Goal: Task Accomplishment & Management: Manage account settings

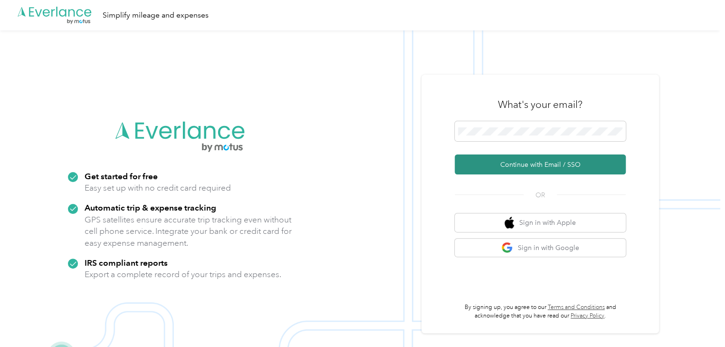
click at [541, 163] on button "Continue with Email / SSO" at bounding box center [540, 164] width 171 height 20
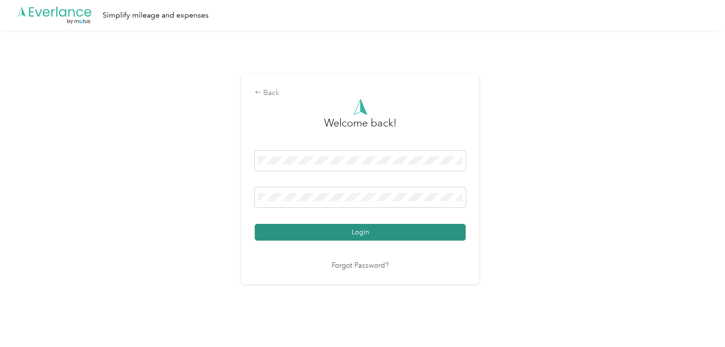
click at [354, 229] on button "Login" at bounding box center [360, 232] width 211 height 17
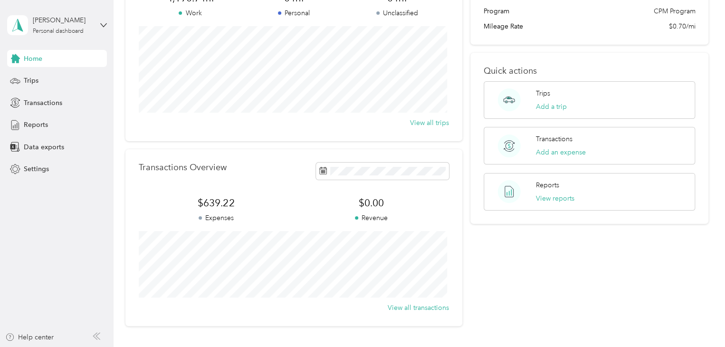
scroll to position [97, 0]
click at [36, 81] on span "Trips" at bounding box center [31, 81] width 15 height 10
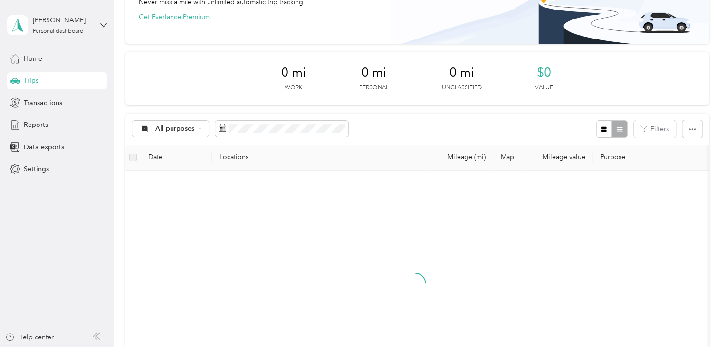
scroll to position [97, 0]
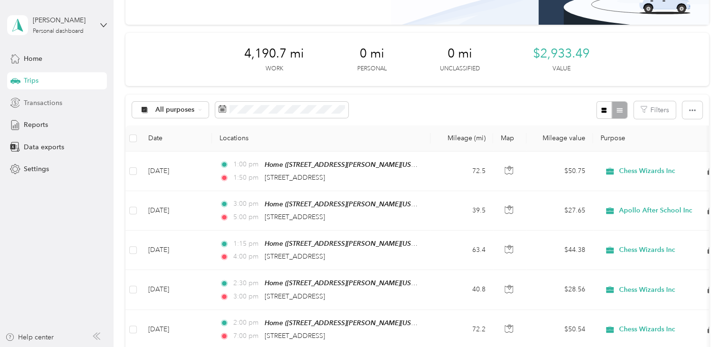
click at [67, 108] on div "Transactions" at bounding box center [57, 102] width 100 height 17
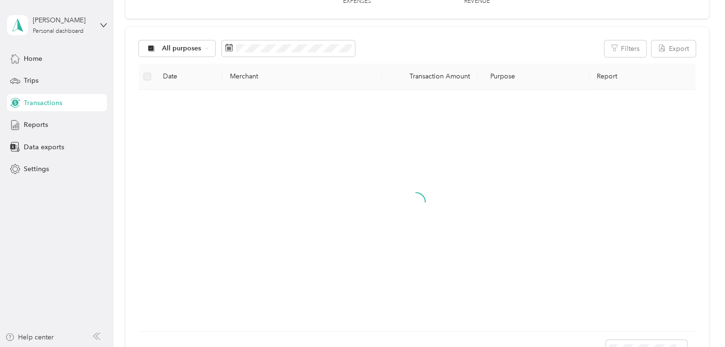
scroll to position [97, 0]
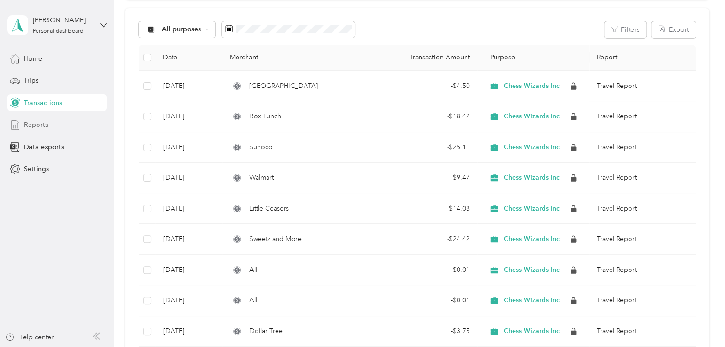
click at [55, 126] on div "Reports" at bounding box center [57, 124] width 100 height 17
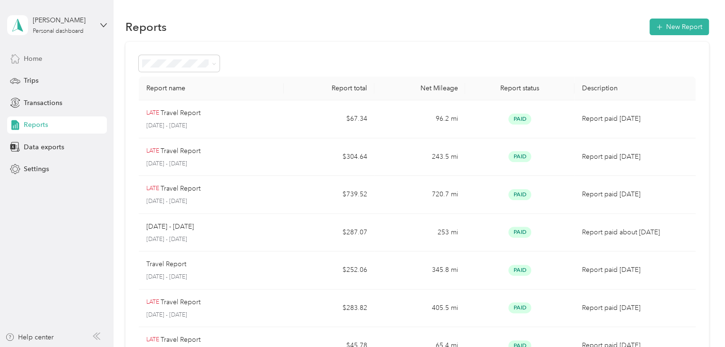
click at [51, 63] on div "Home" at bounding box center [57, 58] width 100 height 17
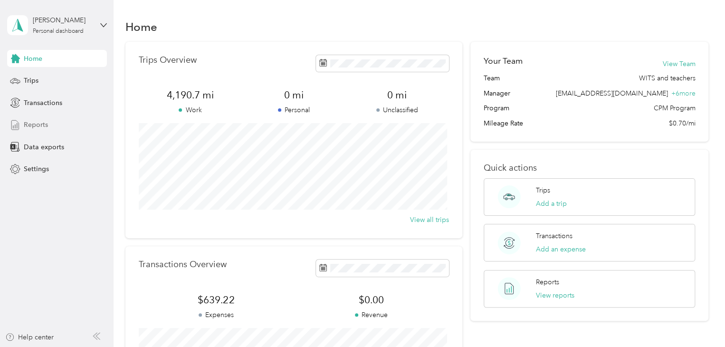
click at [48, 127] on div "Reports" at bounding box center [57, 124] width 100 height 17
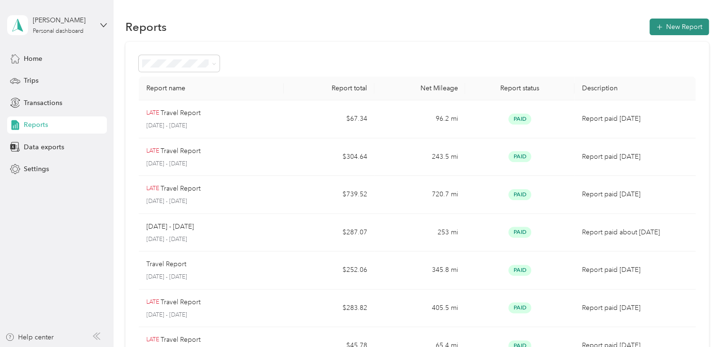
click at [671, 29] on button "New Report" at bounding box center [679, 27] width 59 height 17
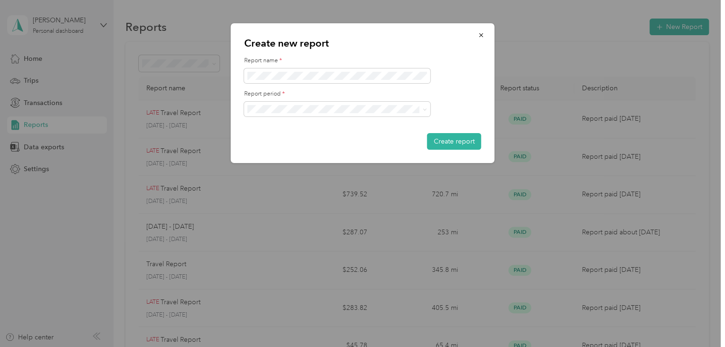
click at [369, 127] on div "[DATE] - [DATE]" at bounding box center [331, 125] width 162 height 10
click at [471, 149] on button "Create report" at bounding box center [454, 141] width 54 height 17
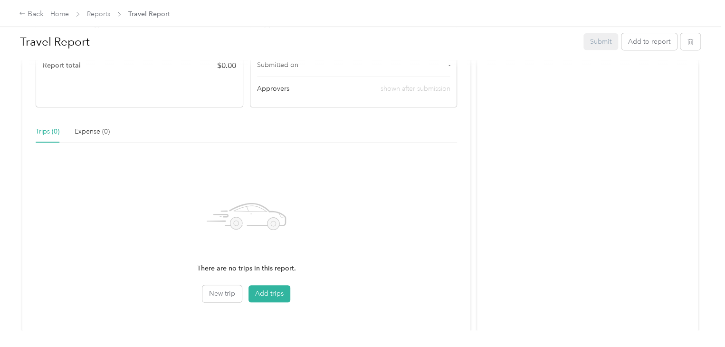
scroll to position [184, 0]
click at [279, 289] on button "Add trips" at bounding box center [270, 293] width 42 height 17
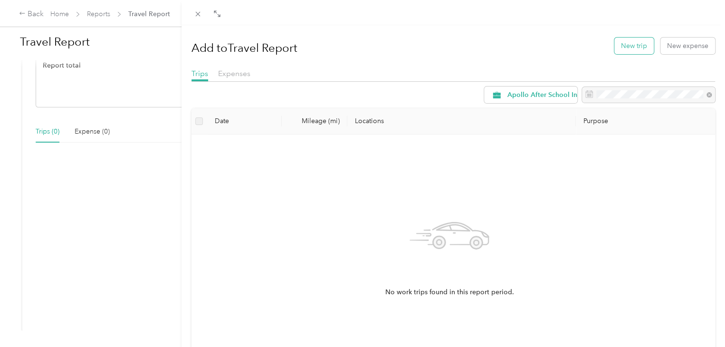
click at [626, 43] on button "New trip" at bounding box center [633, 46] width 39 height 17
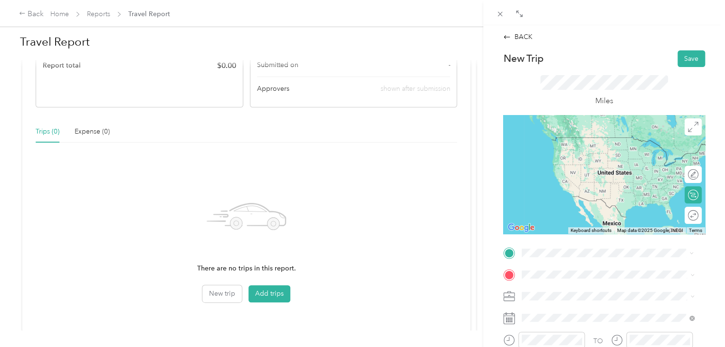
click at [603, 155] on span "[STREET_ADDRESS][PERSON_NAME][US_STATE]" at bounding box center [614, 151] width 148 height 8
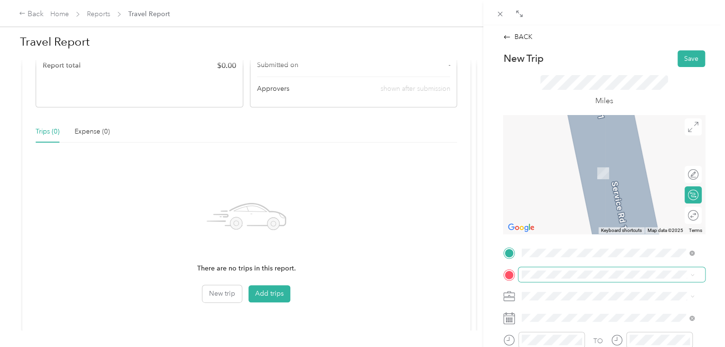
click at [588, 279] on span at bounding box center [611, 274] width 187 height 15
click at [681, 61] on button "Save" at bounding box center [692, 58] width 28 height 17
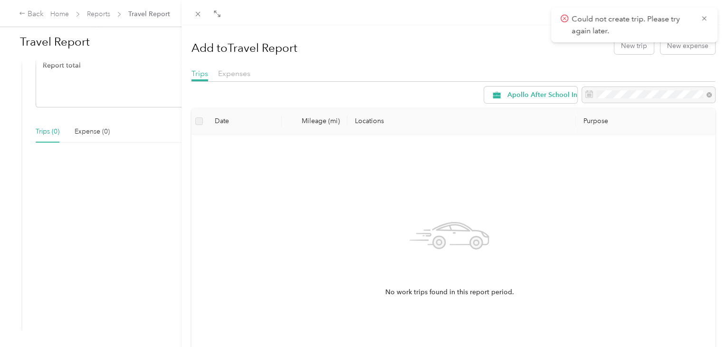
click at [33, 12] on div "Add to Travel Report New trip New expense Trips Expenses Apollo After School In…" at bounding box center [362, 173] width 725 height 347
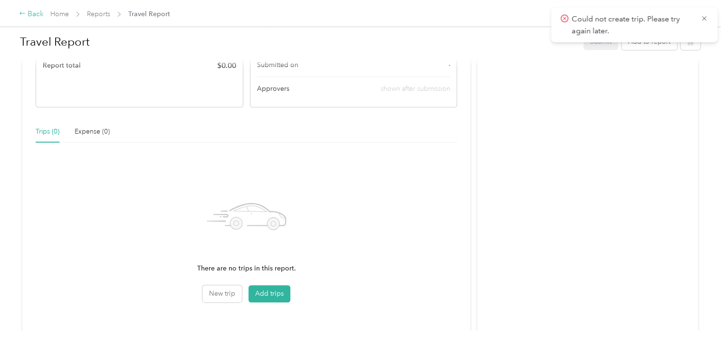
click at [33, 15] on div "Back" at bounding box center [31, 14] width 25 height 11
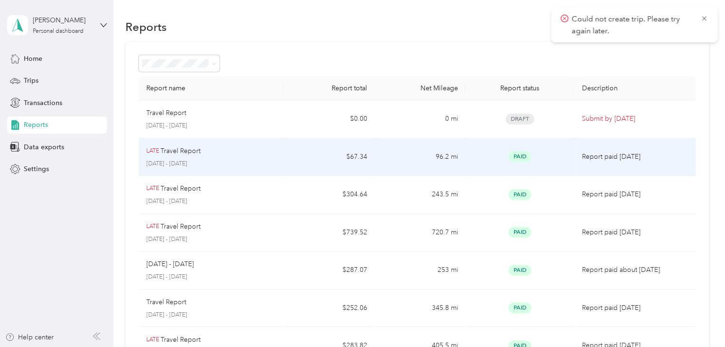
click at [233, 154] on div "LATE Travel Report" at bounding box center [211, 151] width 130 height 10
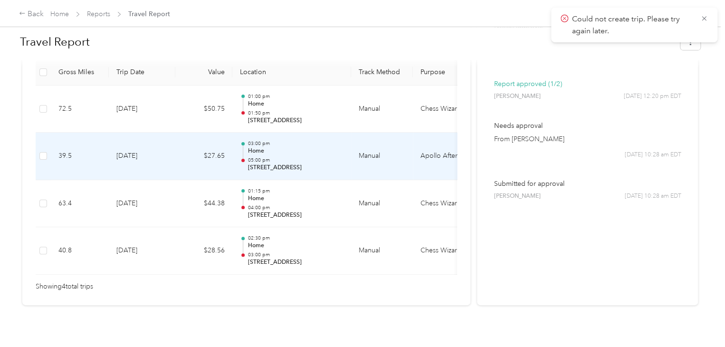
scroll to position [262, 0]
click at [233, 154] on td "03:00 pm Home 05:00 pm [STREET_ADDRESS]" at bounding box center [291, 156] width 119 height 48
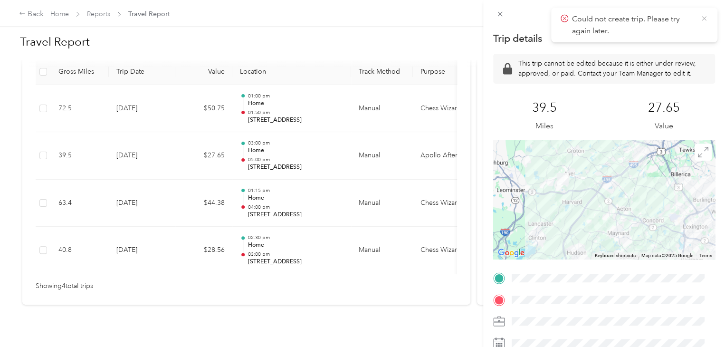
click at [707, 19] on icon at bounding box center [704, 18] width 8 height 9
click at [502, 14] on icon at bounding box center [500, 14] width 8 height 8
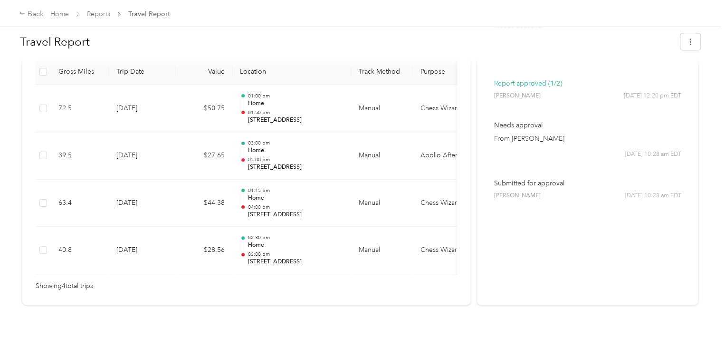
scroll to position [0, 0]
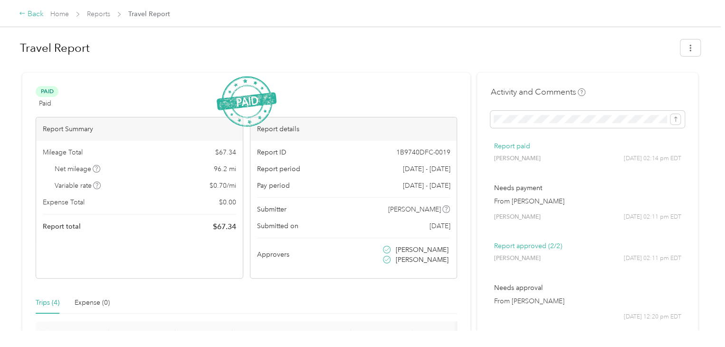
click at [35, 16] on div "Back" at bounding box center [31, 14] width 25 height 11
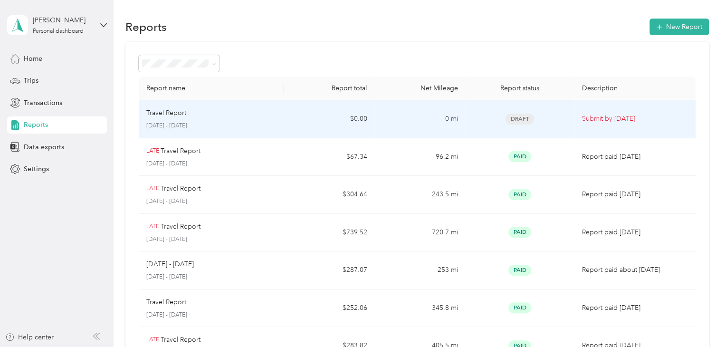
click at [558, 121] on div "Draft" at bounding box center [520, 119] width 94 height 11
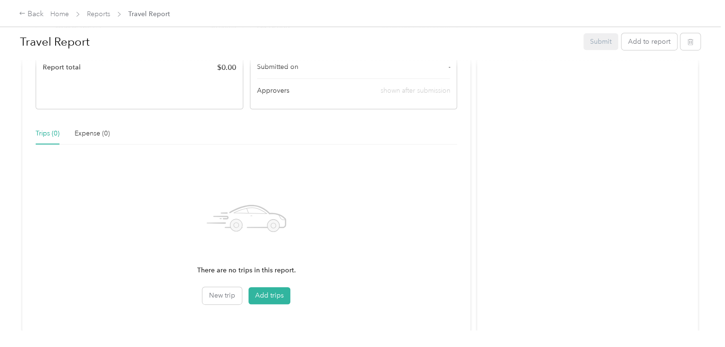
scroll to position [231, 0]
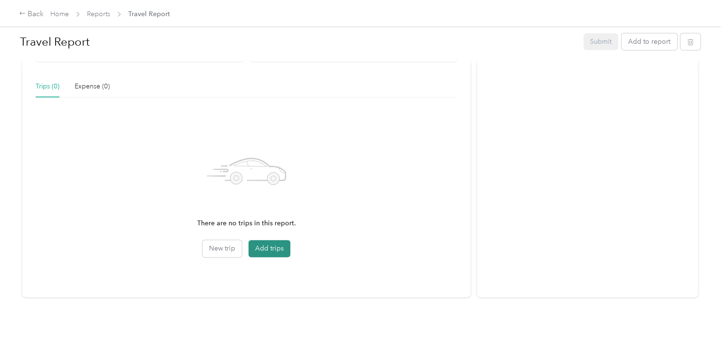
click at [272, 244] on button "Add trips" at bounding box center [270, 248] width 42 height 17
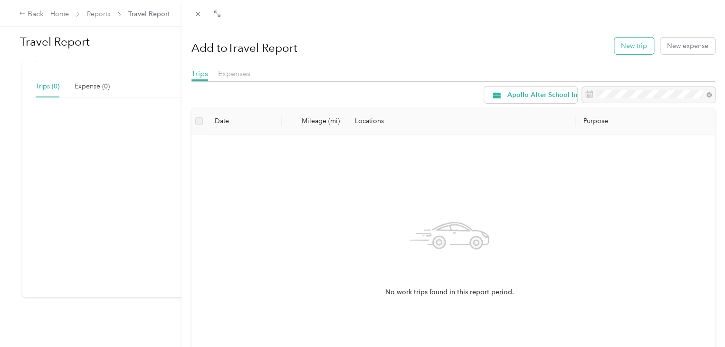
click at [623, 46] on button "New trip" at bounding box center [633, 46] width 39 height 17
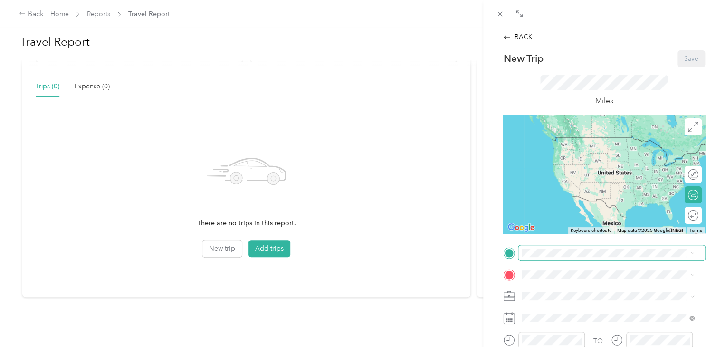
click at [584, 346] on div "Drag to resize Click to close BACK New Trip Save This trip cannot be edited bec…" at bounding box center [360, 347] width 720 height 0
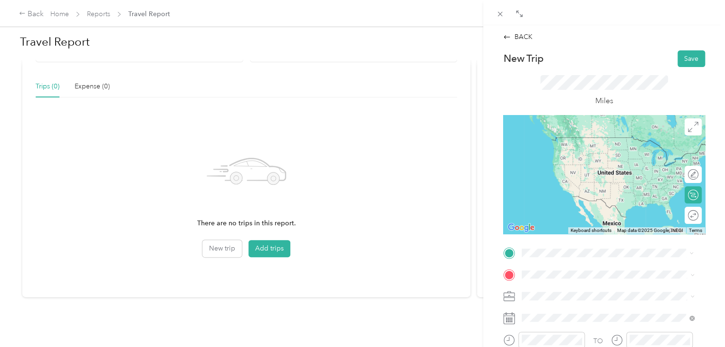
click at [609, 142] on div "Home" at bounding box center [614, 140] width 148 height 9
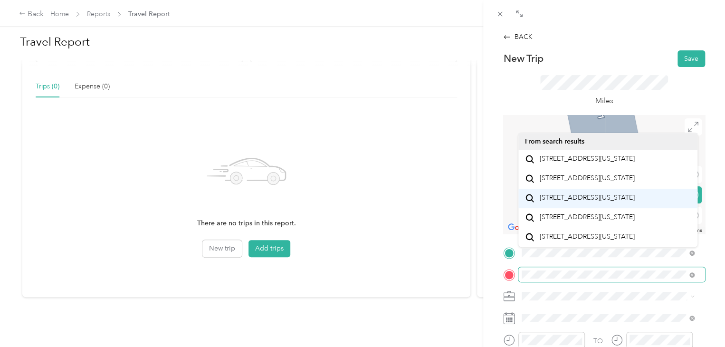
scroll to position [25, 0]
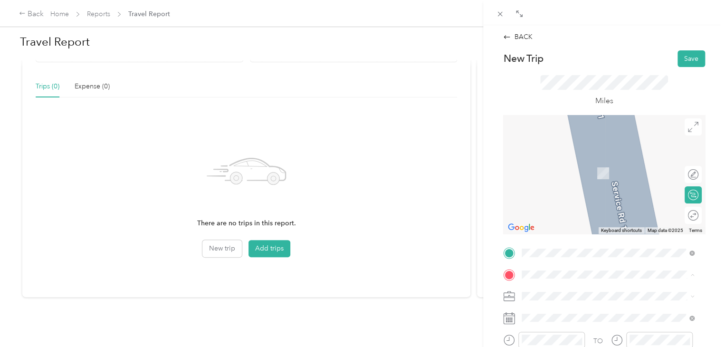
click at [589, 163] on span "[STREET_ADDRESS][US_STATE]" at bounding box center [587, 158] width 95 height 9
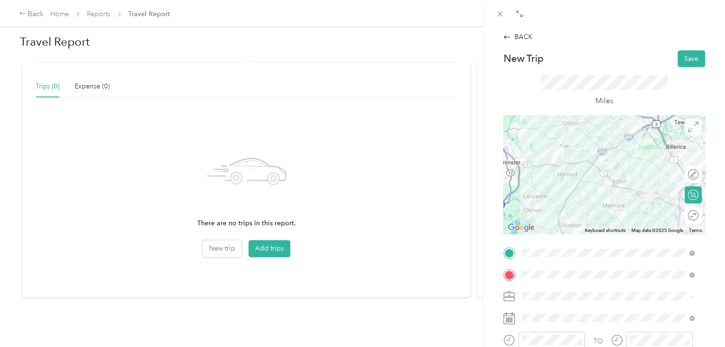
click at [629, 158] on div at bounding box center [604, 174] width 202 height 119
click at [684, 214] on div at bounding box center [689, 215] width 20 height 10
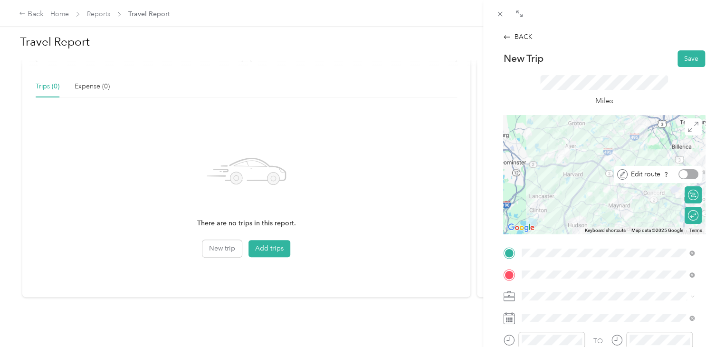
click at [682, 174] on div at bounding box center [689, 174] width 20 height 10
drag, startPoint x: 598, startPoint y: 168, endPoint x: 629, endPoint y: 155, distance: 33.4
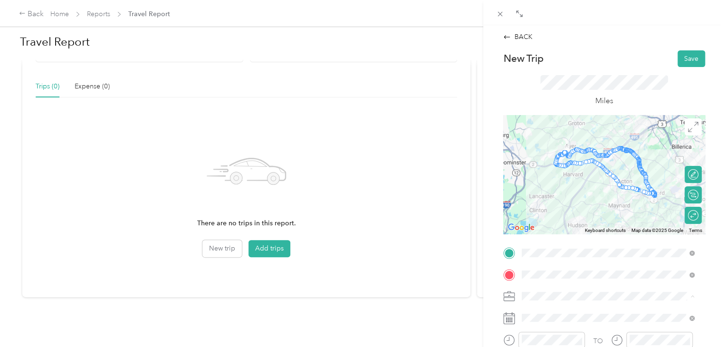
click at [564, 329] on span "Chess Wizards Inc" at bounding box center [552, 330] width 55 height 8
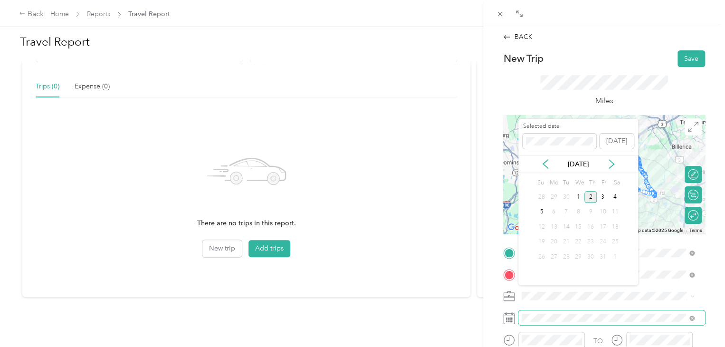
scroll to position [45, 0]
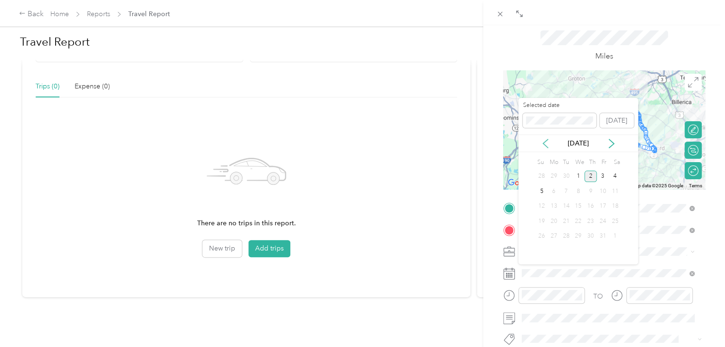
click at [543, 143] on icon at bounding box center [545, 143] width 5 height 9
click at [555, 220] on div "22" at bounding box center [554, 221] width 12 height 12
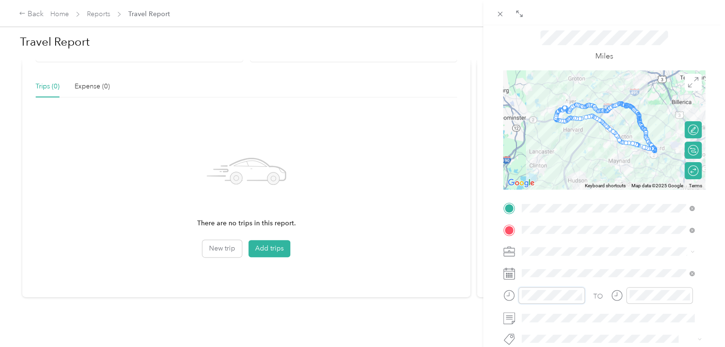
click at [488, 297] on div "BACK New Trip Save This trip cannot be edited because it is either under review…" at bounding box center [604, 198] width 242 height 347
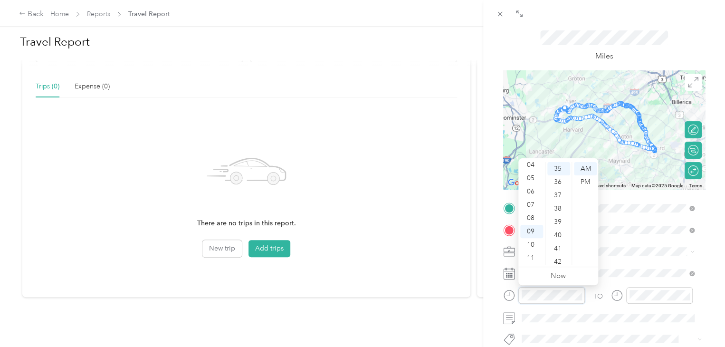
scroll to position [466, 0]
click at [591, 180] on div "PM" at bounding box center [585, 181] width 23 height 13
click at [532, 196] on div "02" at bounding box center [531, 195] width 23 height 13
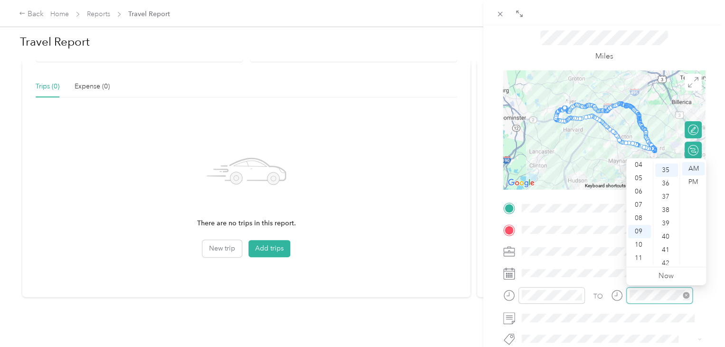
scroll to position [466, 0]
click at [641, 216] on div "04" at bounding box center [639, 214] width 23 height 13
click at [642, 180] on div "05" at bounding box center [639, 181] width 23 height 13
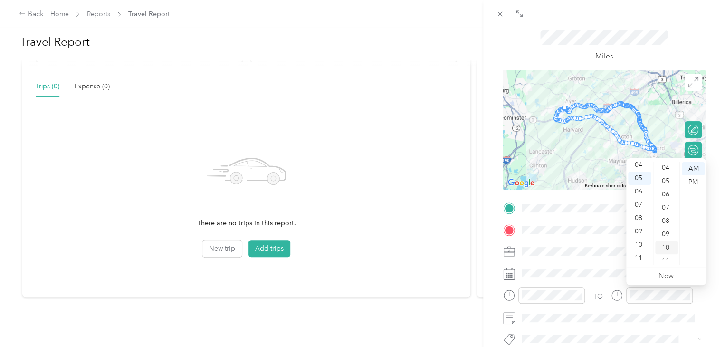
click at [670, 247] on div "10" at bounding box center [666, 247] width 23 height 13
click at [693, 183] on div "PM" at bounding box center [693, 181] width 23 height 13
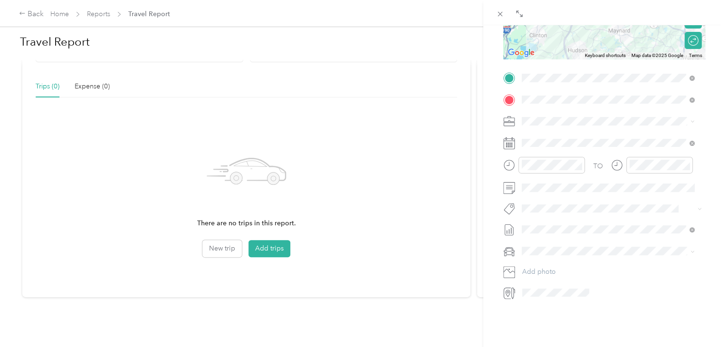
scroll to position [0, 0]
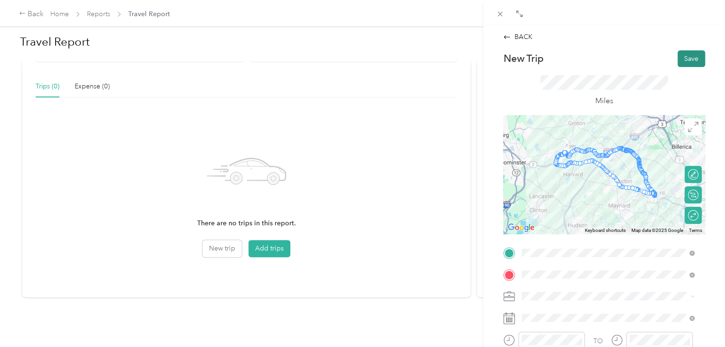
click at [682, 54] on button "Save" at bounding box center [692, 58] width 28 height 17
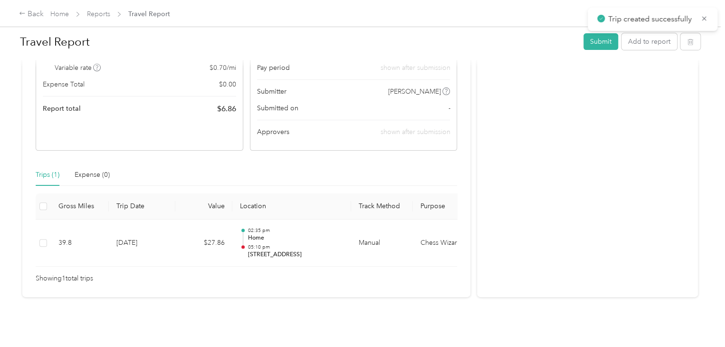
scroll to position [155, 0]
click at [651, 45] on button "Add to report" at bounding box center [650, 41] width 56 height 17
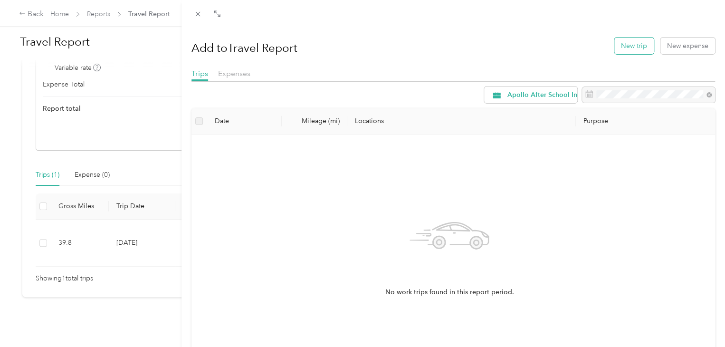
click at [631, 40] on button "New trip" at bounding box center [633, 46] width 39 height 17
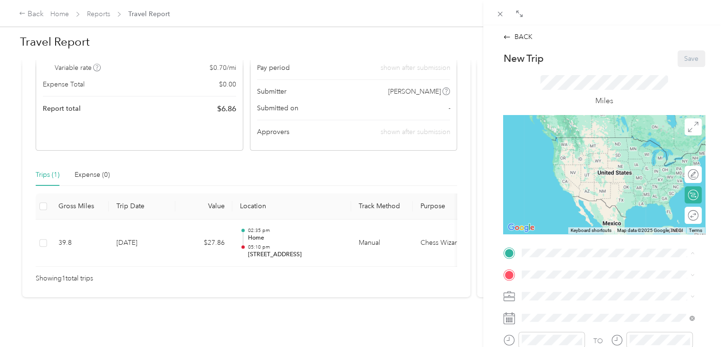
click at [586, 305] on div "Home [STREET_ADDRESS][PERSON_NAME][US_STATE]" at bounding box center [614, 296] width 148 height 20
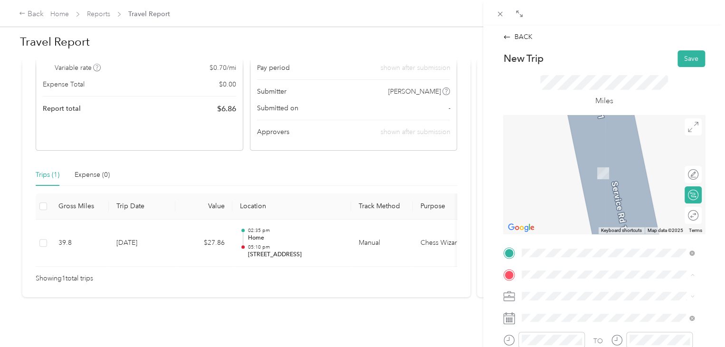
click at [580, 163] on span "[STREET_ADDRESS][PERSON_NAME][US_STATE]" at bounding box center [614, 158] width 148 height 9
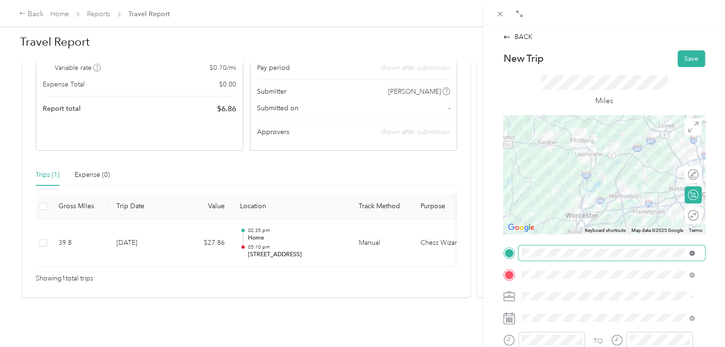
click at [690, 253] on icon at bounding box center [691, 252] width 5 height 5
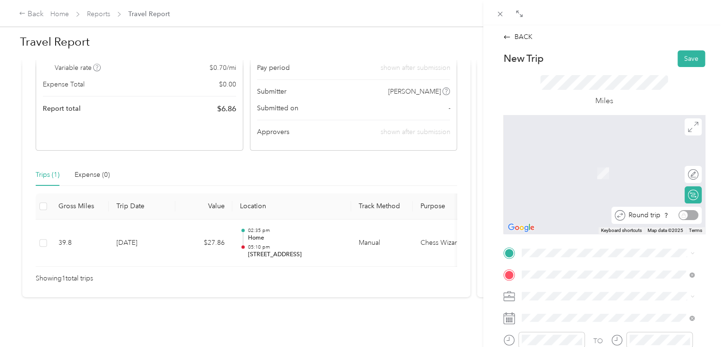
click at [680, 213] on div "Round trip" at bounding box center [661, 215] width 73 height 10
click at [589, 142] on span "[STREET_ADDRESS][US_STATE]" at bounding box center [587, 137] width 95 height 9
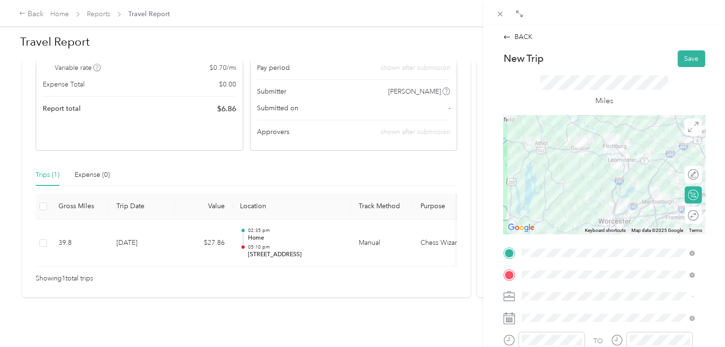
click at [574, 168] on div at bounding box center [604, 174] width 202 height 119
click at [626, 158] on div at bounding box center [604, 174] width 202 height 119
click at [684, 172] on div at bounding box center [689, 174] width 20 height 10
drag, startPoint x: 609, startPoint y: 153, endPoint x: 590, endPoint y: 135, distance: 26.2
click at [619, 157] on div at bounding box center [604, 174] width 202 height 119
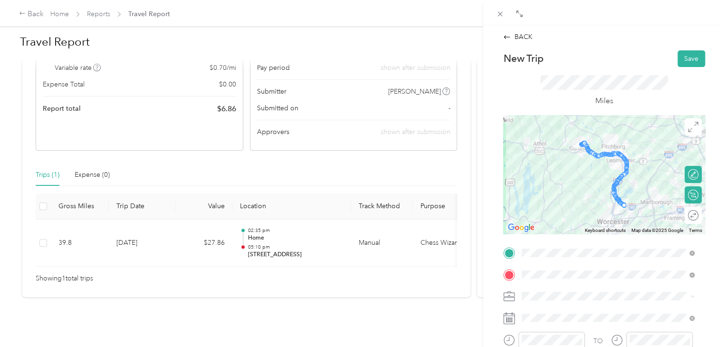
click at [617, 156] on div at bounding box center [624, 158] width 14 height 14
drag, startPoint x: 583, startPoint y: 147, endPoint x: 597, endPoint y: 135, distance: 18.9
click at [684, 214] on div at bounding box center [689, 215] width 20 height 10
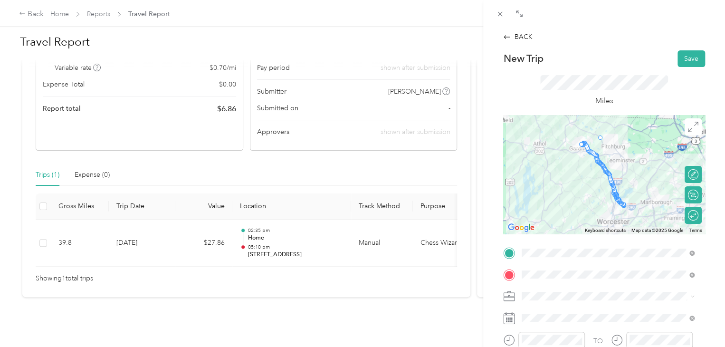
drag, startPoint x: 587, startPoint y: 151, endPoint x: 602, endPoint y: 143, distance: 17.2
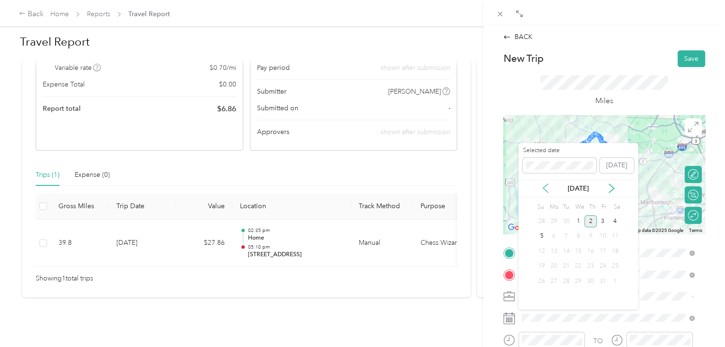
click at [542, 186] on icon at bounding box center [546, 188] width 10 height 10
click at [570, 263] on div "23" at bounding box center [566, 266] width 12 height 12
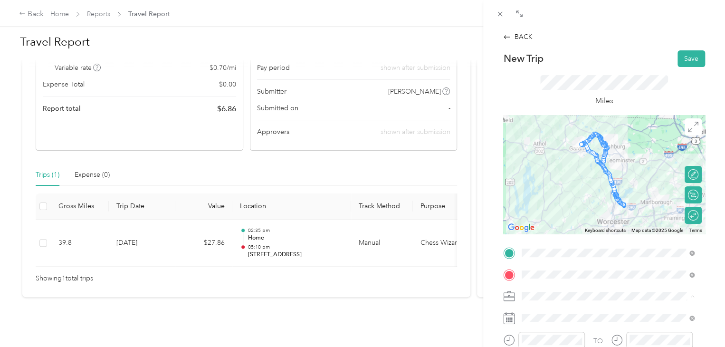
click at [564, 330] on span "Chess Wizards Inc" at bounding box center [552, 330] width 55 height 8
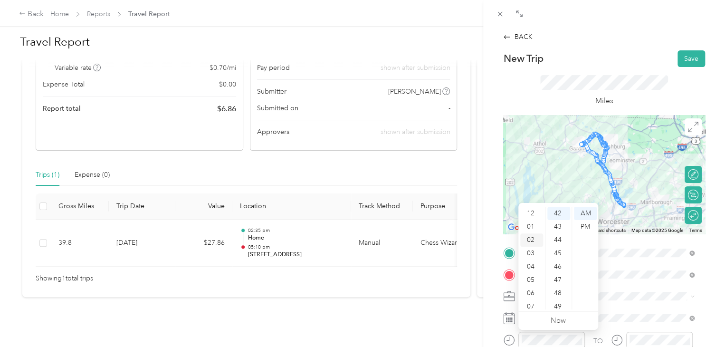
click at [532, 239] on div "02" at bounding box center [531, 239] width 23 height 13
click at [555, 228] on div "50" at bounding box center [558, 228] width 23 height 13
click at [556, 218] on div "00" at bounding box center [558, 213] width 23 height 13
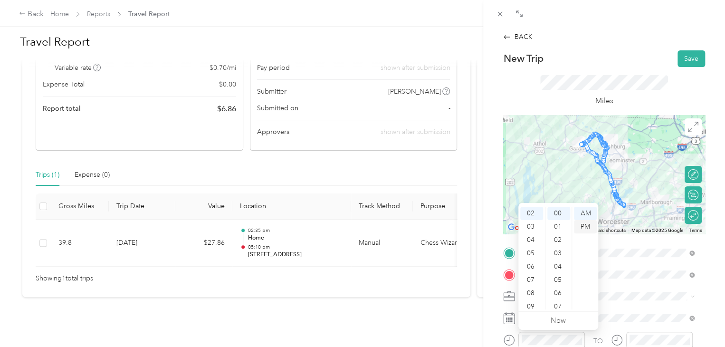
click at [588, 224] on div "PM" at bounding box center [585, 226] width 23 height 13
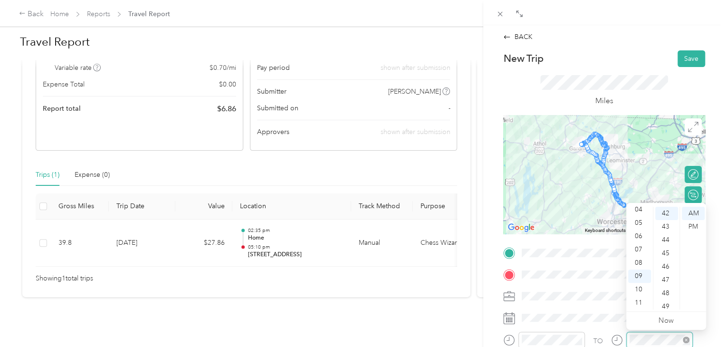
scroll to position [559, 0]
click at [638, 224] on div "05" at bounding box center [639, 222] width 23 height 13
click at [694, 223] on div "PM" at bounding box center [693, 226] width 23 height 13
click at [665, 213] on div "00" at bounding box center [666, 213] width 23 height 13
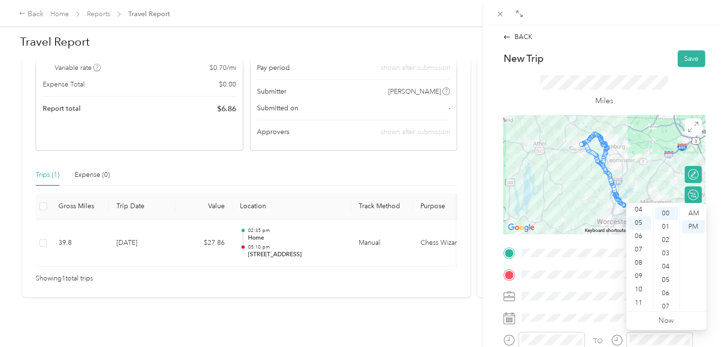
click at [715, 268] on div "BACK New Trip Save This trip cannot be edited because it is either under review…" at bounding box center [604, 198] width 242 height 347
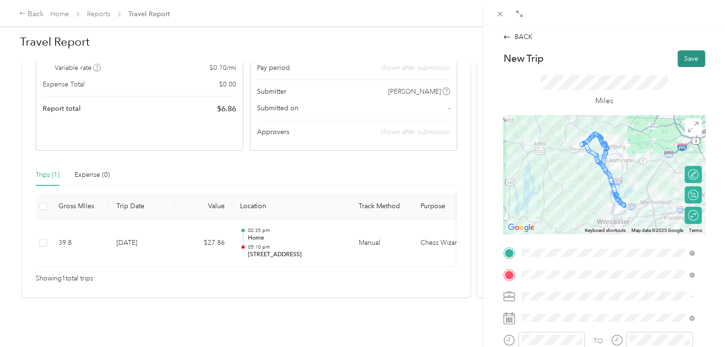
click at [686, 57] on button "Save" at bounding box center [692, 58] width 28 height 17
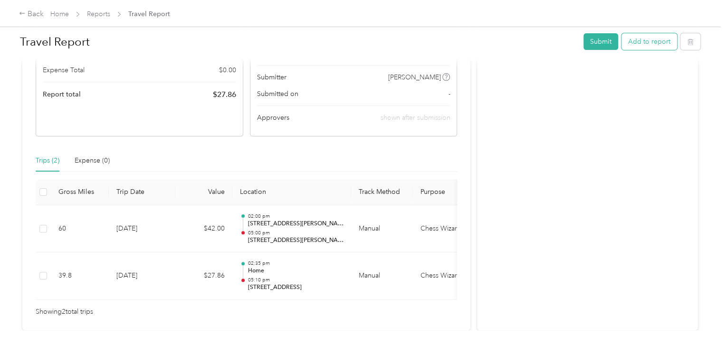
click at [636, 38] on button "Add to report" at bounding box center [650, 41] width 56 height 17
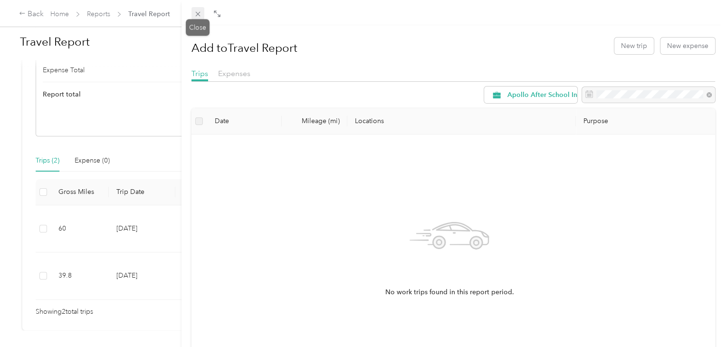
click at [197, 15] on icon at bounding box center [197, 14] width 5 height 5
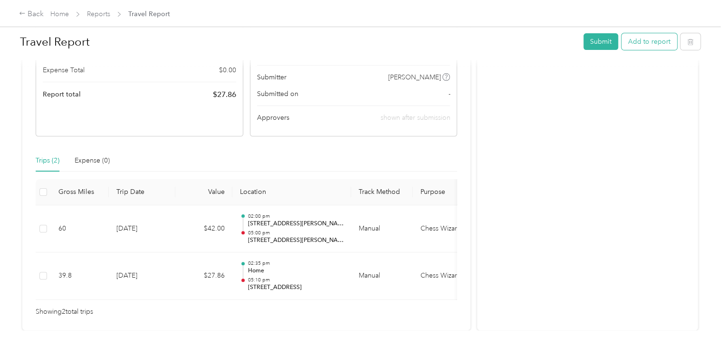
click at [637, 46] on button "Add to report" at bounding box center [650, 41] width 56 height 17
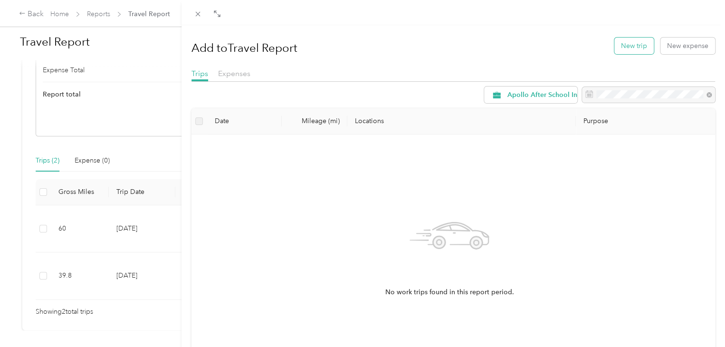
click at [629, 50] on button "New trip" at bounding box center [633, 46] width 39 height 17
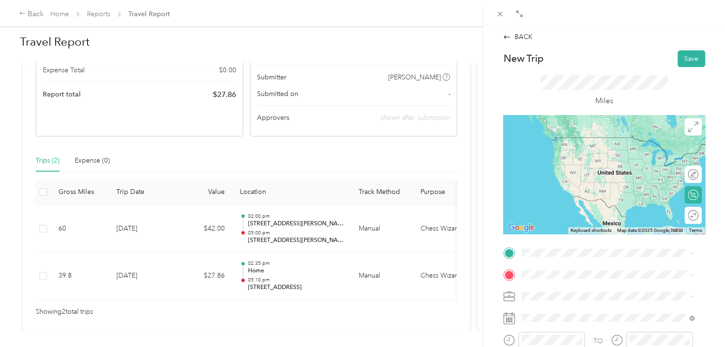
click at [635, 139] on span "[STREET_ADDRESS][US_STATE]" at bounding box center [587, 135] width 95 height 9
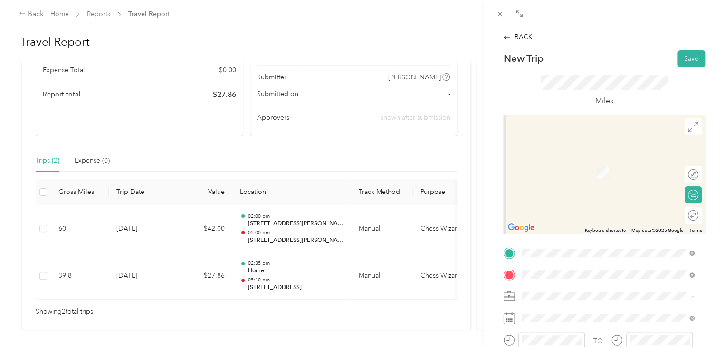
click at [596, 171] on span "[STREET_ADDRESS][US_STATE]" at bounding box center [587, 168] width 95 height 9
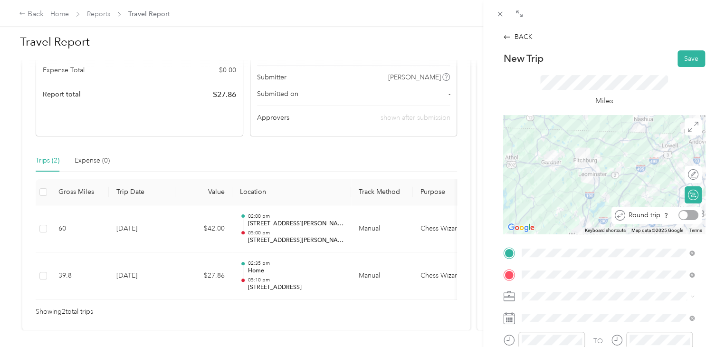
click at [683, 215] on div at bounding box center [689, 215] width 20 height 10
click at [684, 176] on div at bounding box center [689, 174] width 20 height 10
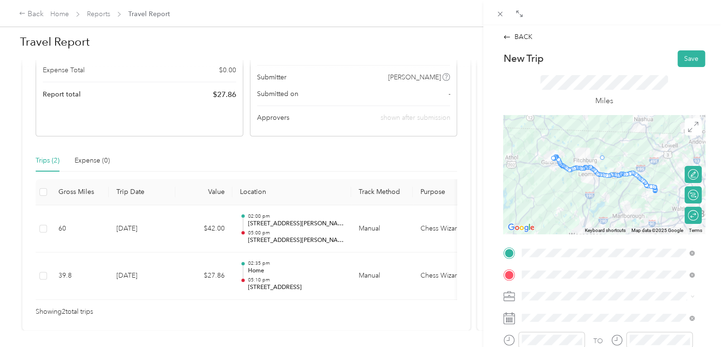
drag, startPoint x: 595, startPoint y: 173, endPoint x: 607, endPoint y: 161, distance: 17.8
click at [576, 327] on span "Chess Wizards Inc" at bounding box center [552, 330] width 55 height 8
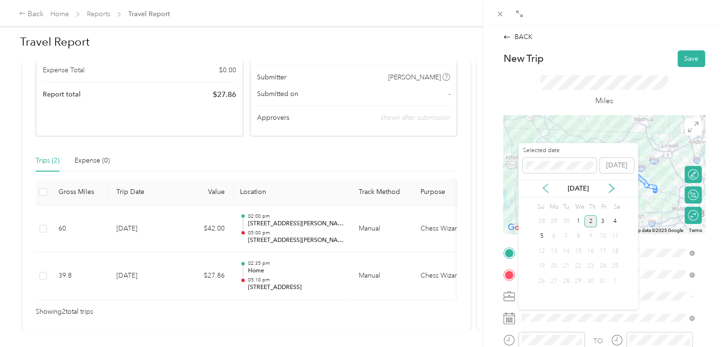
click at [547, 192] on icon at bounding box center [545, 188] width 5 height 9
click at [600, 265] on div "26" at bounding box center [603, 266] width 12 height 12
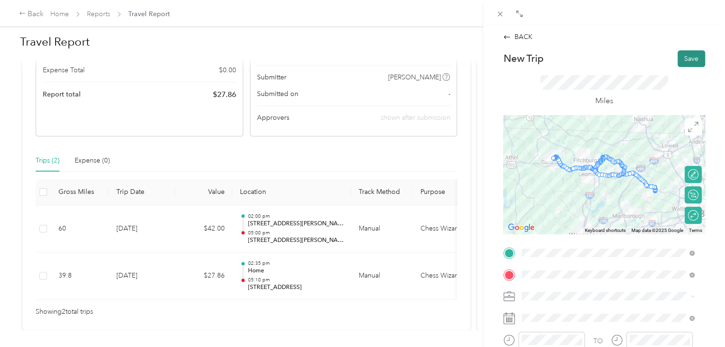
click at [678, 57] on button "Save" at bounding box center [692, 58] width 28 height 17
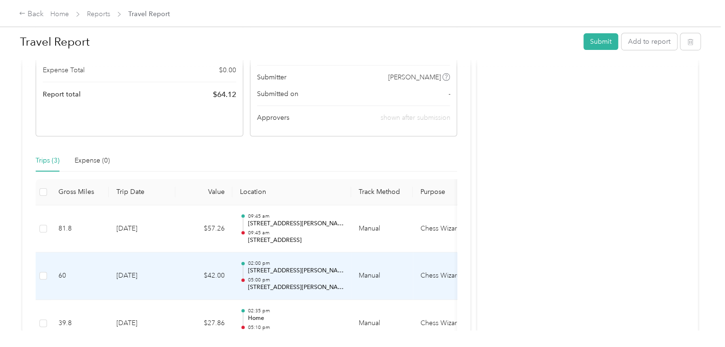
click at [316, 277] on p "05:00 pm" at bounding box center [296, 280] width 96 height 7
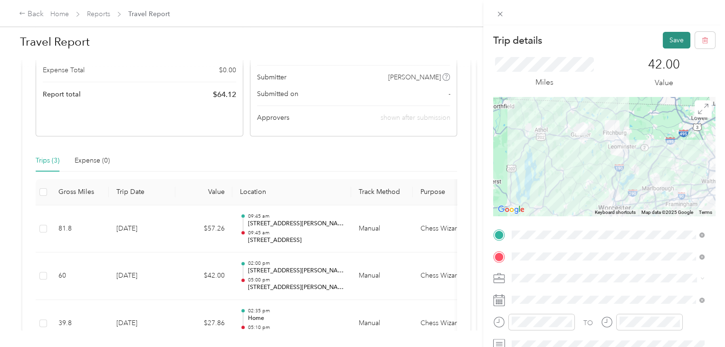
click at [666, 40] on button "Save" at bounding box center [677, 40] width 28 height 17
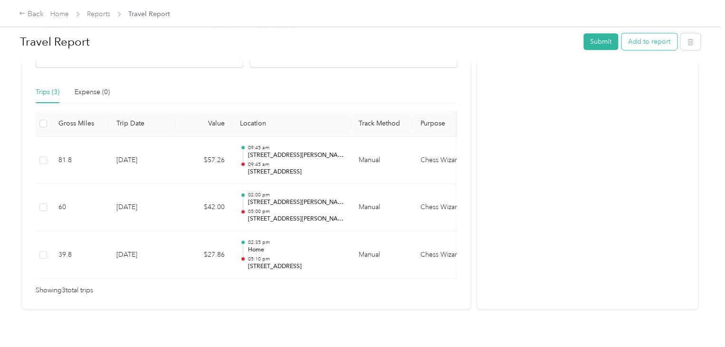
click at [638, 48] on button "Add to report" at bounding box center [650, 41] width 56 height 17
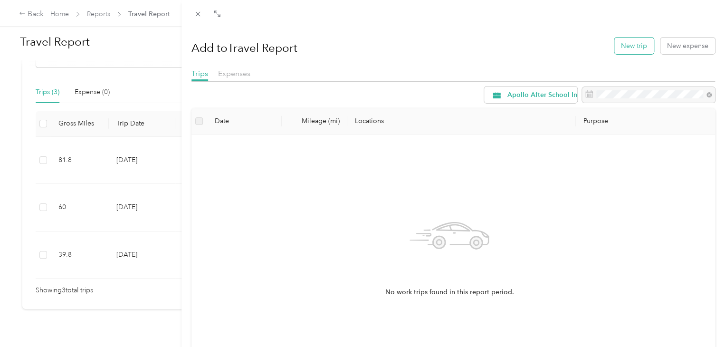
click at [627, 53] on button "New trip" at bounding box center [633, 46] width 39 height 17
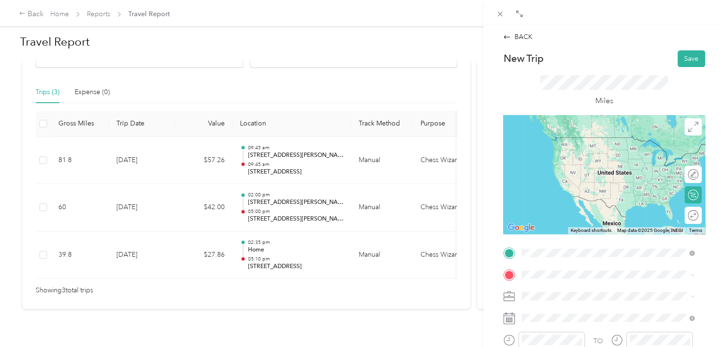
click at [608, 181] on span "[STREET_ADDRESS][US_STATE]" at bounding box center [587, 176] width 95 height 9
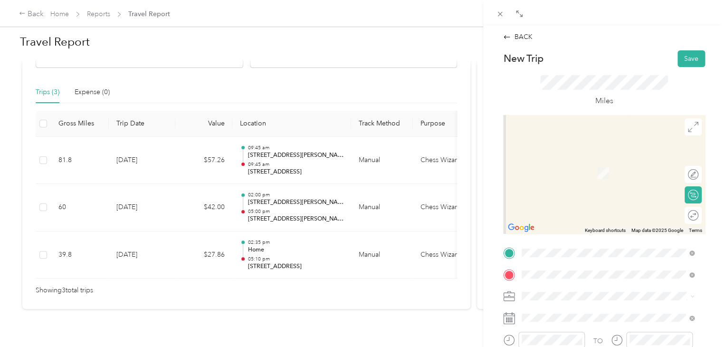
click at [627, 163] on span "[STREET_ADDRESS][US_STATE]" at bounding box center [587, 158] width 95 height 9
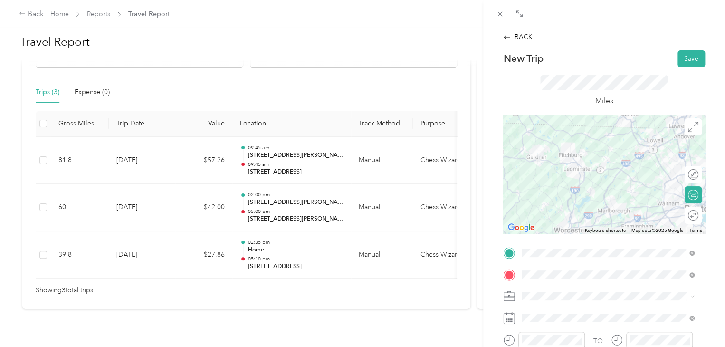
click at [643, 147] on div at bounding box center [604, 174] width 202 height 119
click at [644, 149] on div at bounding box center [604, 174] width 202 height 119
click at [684, 175] on div at bounding box center [689, 174] width 20 height 10
drag, startPoint x: 542, startPoint y: 164, endPoint x: 555, endPoint y: 140, distance: 27.6
drag, startPoint x: 637, startPoint y: 188, endPoint x: 642, endPoint y: 144, distance: 44.4
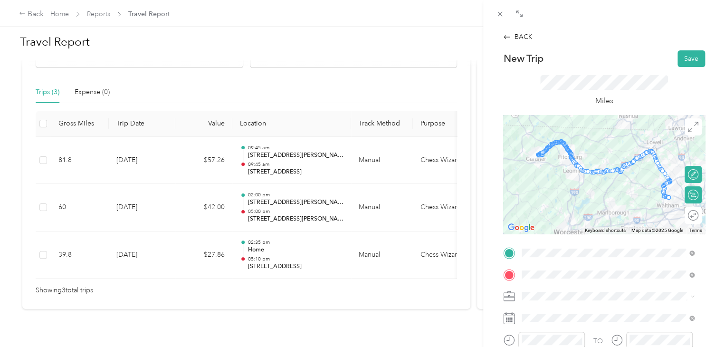
click at [581, 303] on span at bounding box center [611, 295] width 187 height 15
click at [576, 331] on span "Chess Wizards Inc" at bounding box center [552, 330] width 55 height 8
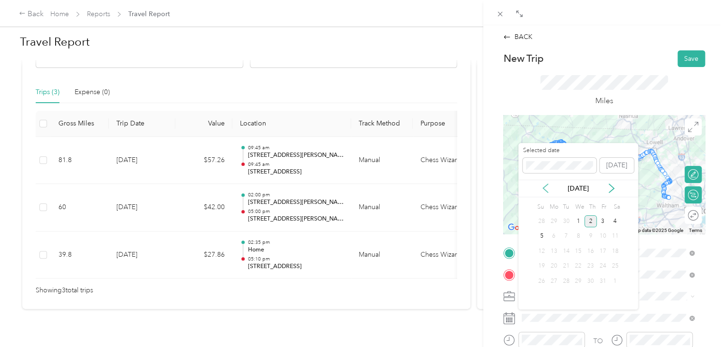
click at [544, 185] on icon at bounding box center [546, 188] width 10 height 10
click at [600, 262] on div "26" at bounding box center [603, 266] width 12 height 12
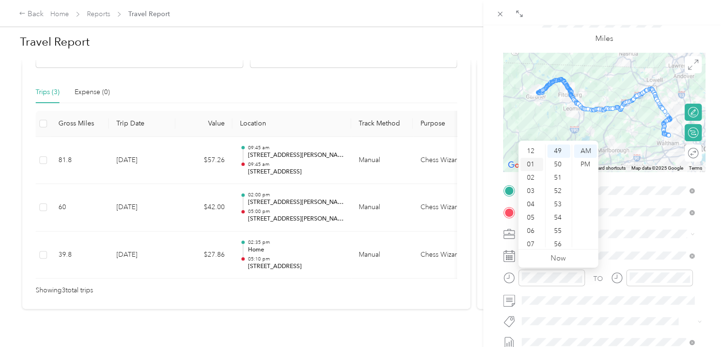
click at [531, 162] on div "01" at bounding box center [531, 164] width 23 height 13
click at [560, 153] on div "00" at bounding box center [558, 150] width 23 height 13
click at [588, 163] on div "PM" at bounding box center [585, 164] width 23 height 13
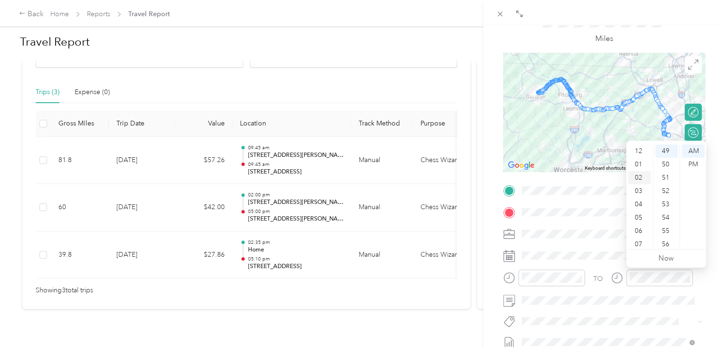
click at [640, 178] on div "02" at bounding box center [639, 177] width 23 height 13
click at [668, 205] on div "10" at bounding box center [666, 202] width 23 height 13
click at [700, 161] on div "PM" at bounding box center [693, 164] width 23 height 13
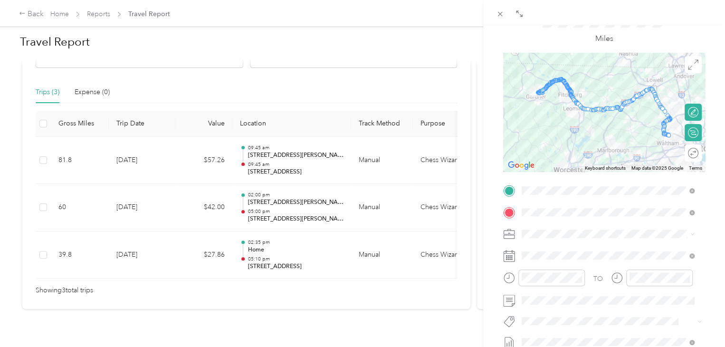
click at [709, 270] on div "BACK New Trip Save This trip cannot be edited because it is either under review…" at bounding box center [604, 198] width 242 height 347
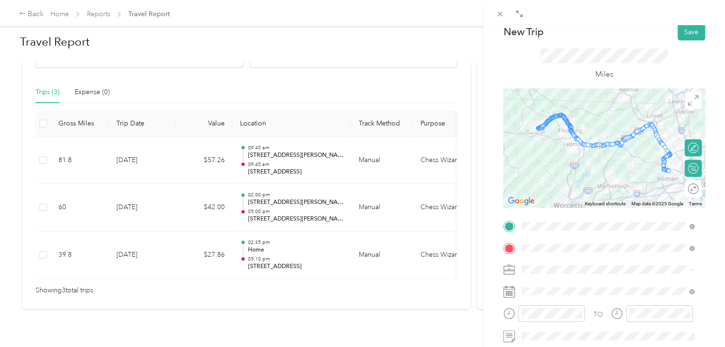
scroll to position [26, 0]
click at [678, 33] on button "Save" at bounding box center [692, 33] width 28 height 17
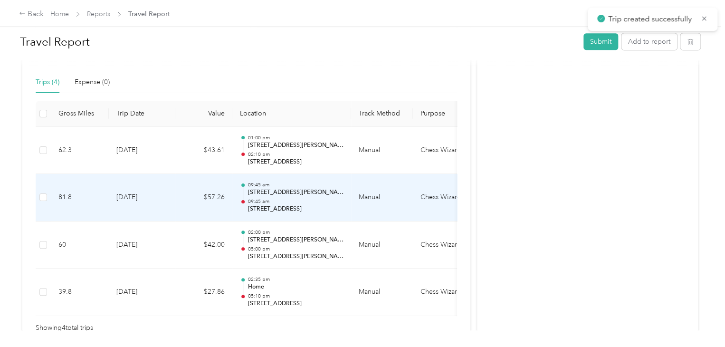
scroll to position [259, 0]
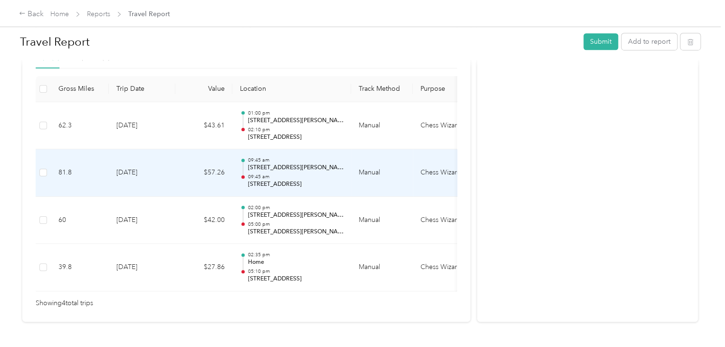
click at [318, 184] on p "[STREET_ADDRESS]" at bounding box center [296, 184] width 96 height 9
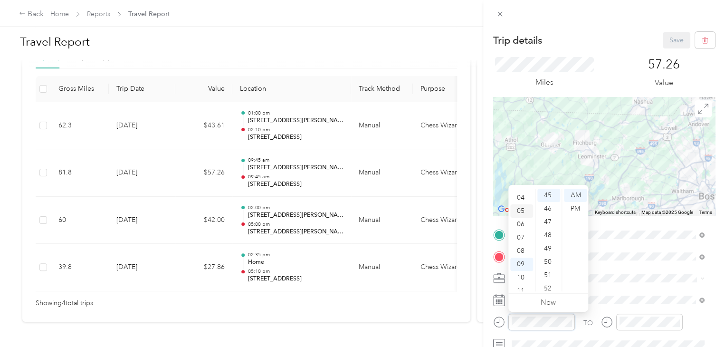
scroll to position [57, 0]
click at [523, 230] on div "07" at bounding box center [521, 231] width 23 height 13
click at [525, 217] on div "06" at bounding box center [521, 217] width 23 height 13
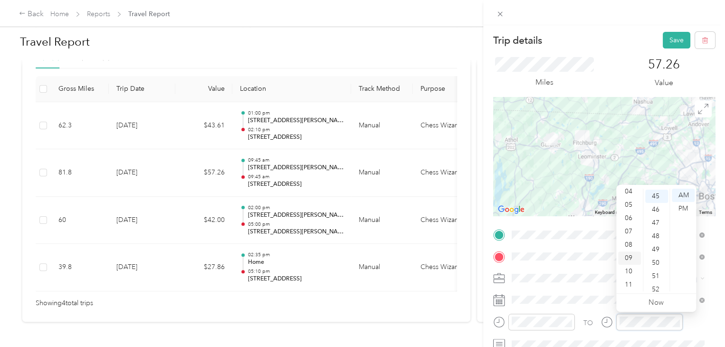
scroll to position [599, 0]
click at [627, 227] on div "07" at bounding box center [629, 231] width 23 height 13
click at [654, 209] on div "40" at bounding box center [656, 208] width 23 height 13
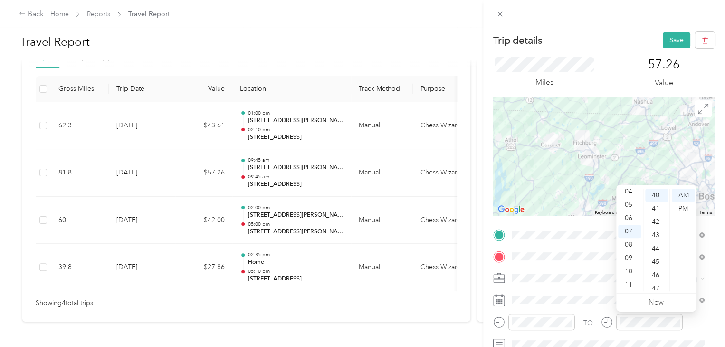
click at [595, 331] on div "TO" at bounding box center [604, 325] width 222 height 23
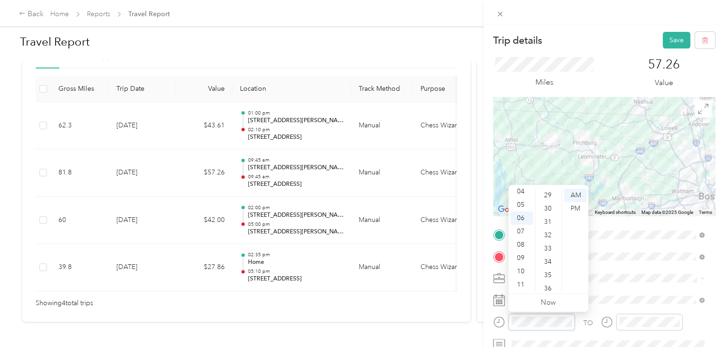
scroll to position [383, 0]
click at [549, 215] on div "30" at bounding box center [548, 211] width 23 height 13
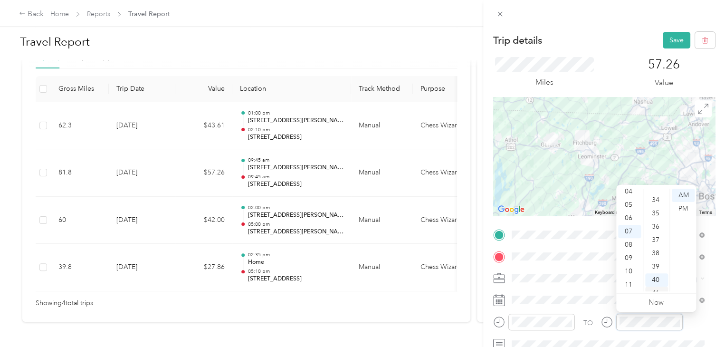
scroll to position [444, 0]
click at [656, 219] on div "35" at bounding box center [656, 217] width 23 height 13
click at [703, 79] on div "57.26 Value" at bounding box center [664, 73] width 103 height 32
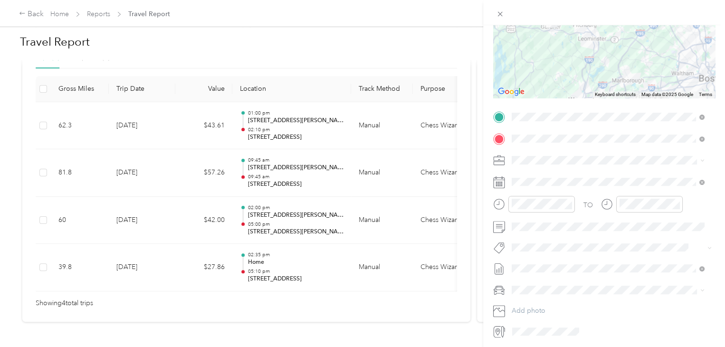
scroll to position [0, 0]
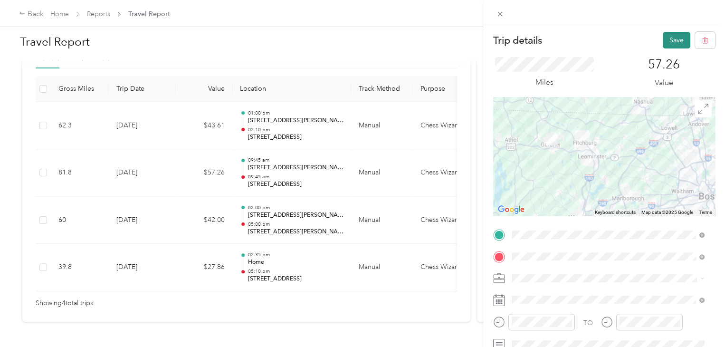
click at [665, 42] on button "Save" at bounding box center [677, 40] width 28 height 17
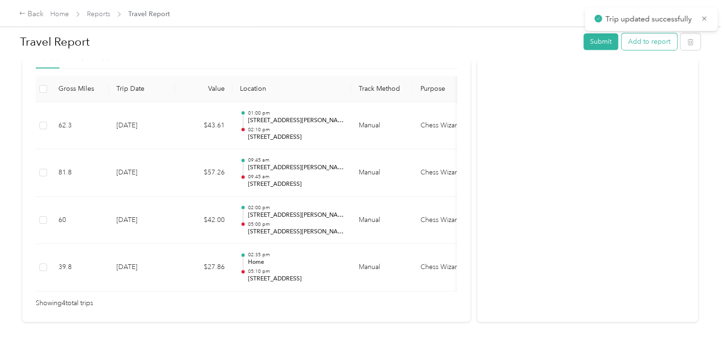
click at [650, 41] on button "Add to report" at bounding box center [650, 41] width 56 height 17
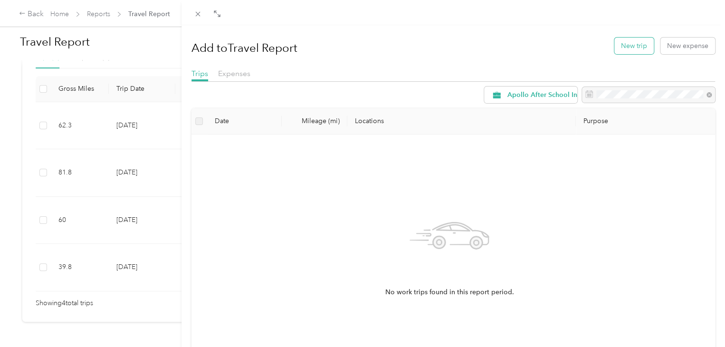
click at [617, 53] on button "New trip" at bounding box center [633, 46] width 39 height 17
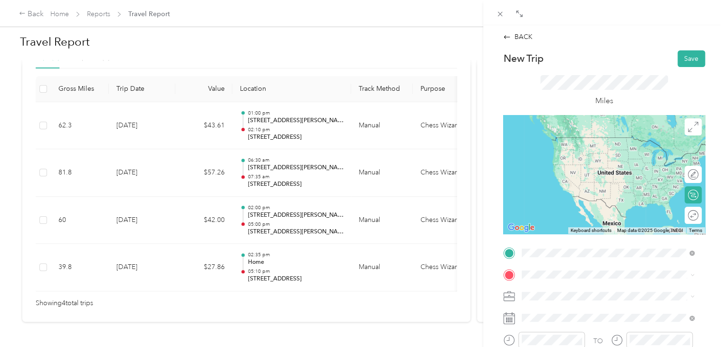
click at [603, 141] on span "[STREET_ADDRESS][US_STATE]" at bounding box center [587, 137] width 95 height 9
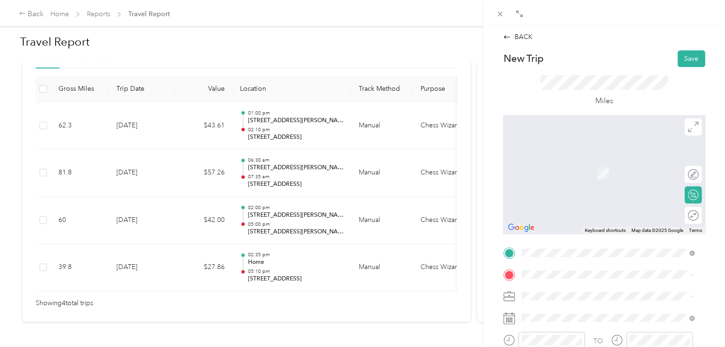
click at [579, 320] on span "[STREET_ADDRESS][PERSON_NAME][US_STATE]" at bounding box center [614, 323] width 148 height 8
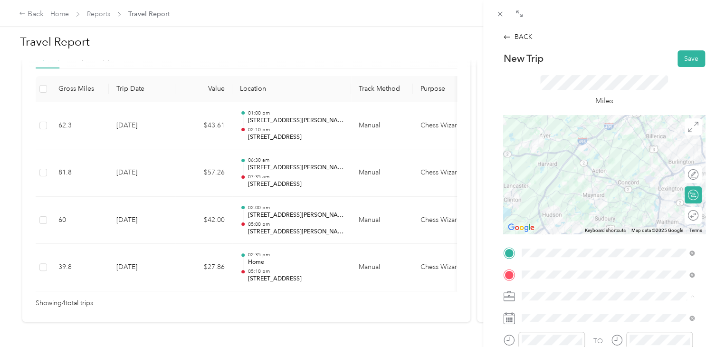
click at [593, 329] on div "Chess Wizards Inc" at bounding box center [608, 330] width 166 height 10
click at [643, 135] on div at bounding box center [604, 174] width 202 height 119
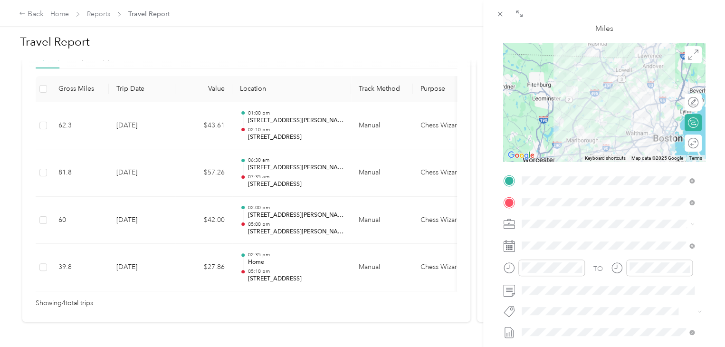
scroll to position [73, 0]
click at [553, 249] on span at bounding box center [611, 244] width 187 height 15
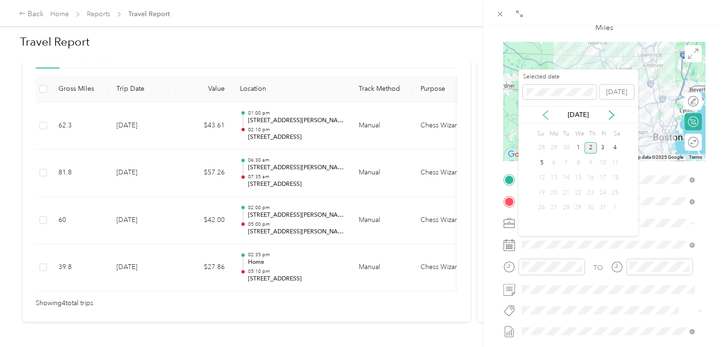
click at [546, 115] on icon at bounding box center [546, 115] width 10 height 10
click at [603, 195] on div "26" at bounding box center [603, 193] width 12 height 12
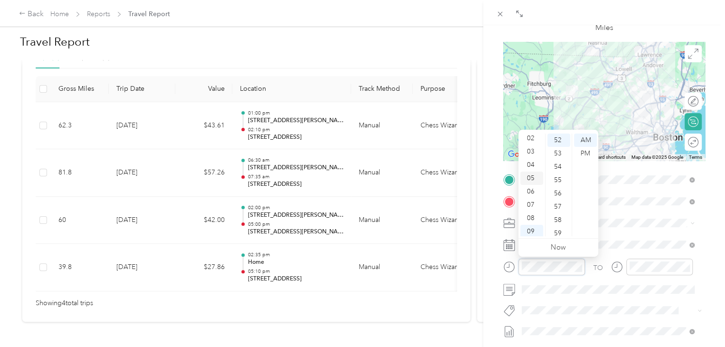
scroll to position [16, 0]
click at [532, 177] on div "04" at bounding box center [531, 177] width 23 height 13
click at [558, 137] on div "00" at bounding box center [558, 140] width 23 height 13
click at [586, 156] on div "PM" at bounding box center [585, 153] width 23 height 13
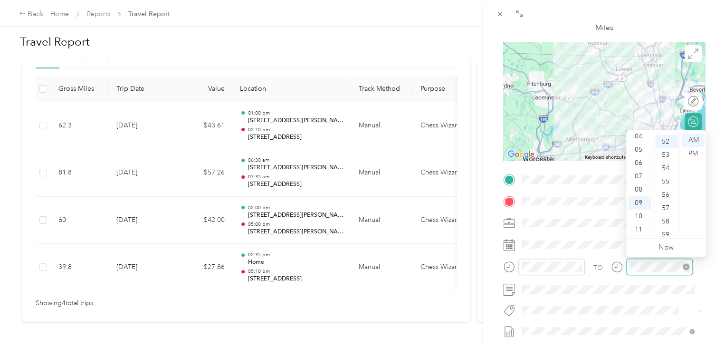
scroll to position [692, 0]
click at [634, 151] on div "05" at bounding box center [639, 149] width 23 height 13
click at [666, 138] on div "00" at bounding box center [666, 140] width 23 height 13
click at [698, 151] on div "PM" at bounding box center [693, 153] width 23 height 13
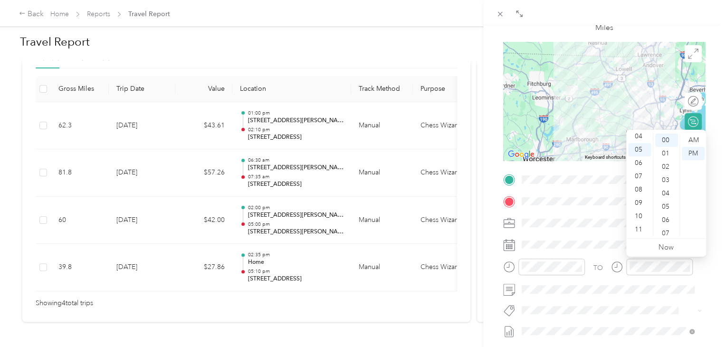
click at [715, 204] on div "BACK New Trip Save This trip cannot be edited because it is either under review…" at bounding box center [604, 198] width 242 height 347
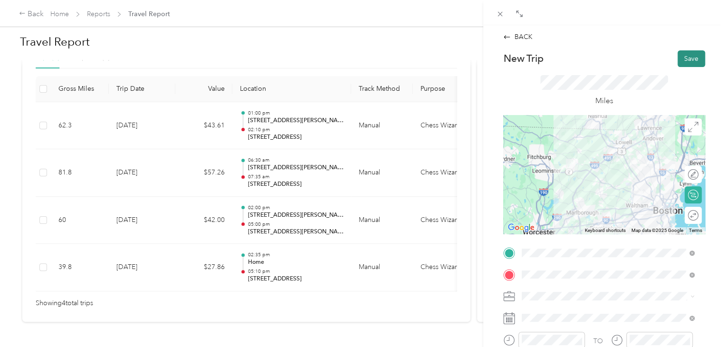
click at [682, 61] on button "Save" at bounding box center [692, 58] width 28 height 17
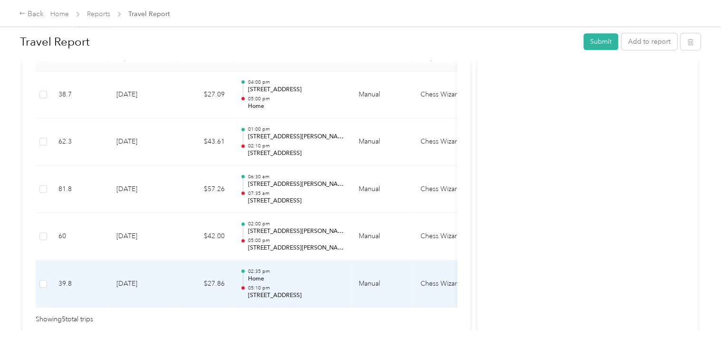
scroll to position [290, 0]
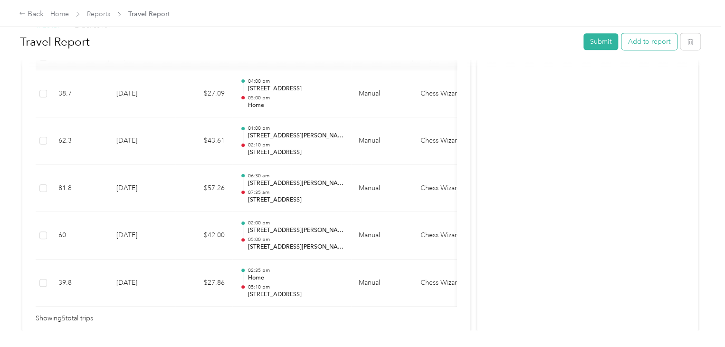
click at [644, 48] on button "Add to report" at bounding box center [650, 41] width 56 height 17
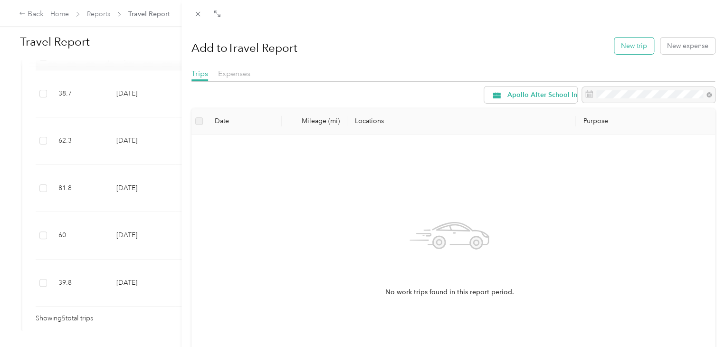
click at [632, 52] on button "New trip" at bounding box center [633, 46] width 39 height 17
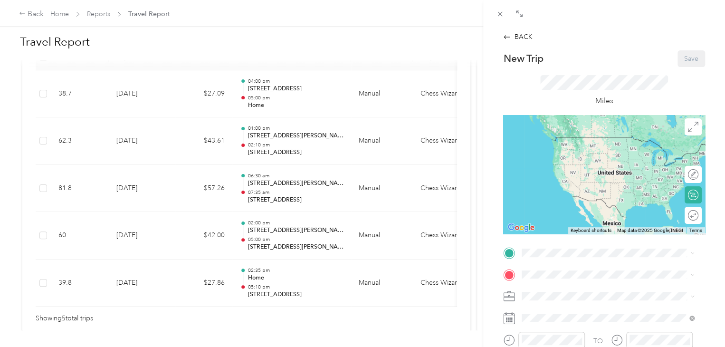
click at [588, 300] on span "[STREET_ADDRESS][PERSON_NAME][US_STATE]" at bounding box center [614, 301] width 148 height 8
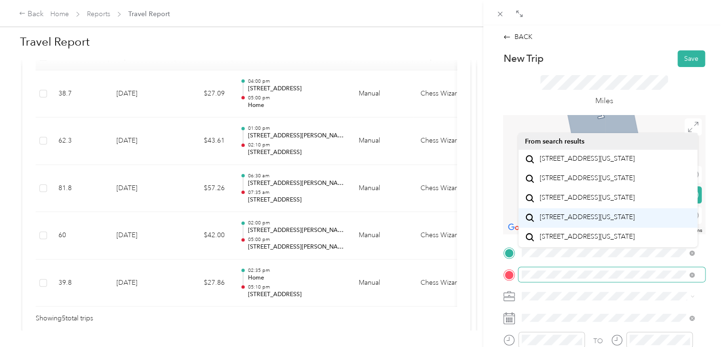
scroll to position [25, 0]
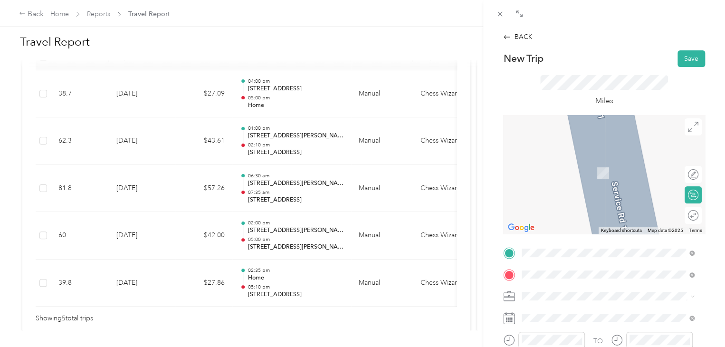
click at [608, 163] on span "[STREET_ADDRESS][US_STATE]" at bounding box center [587, 158] width 95 height 9
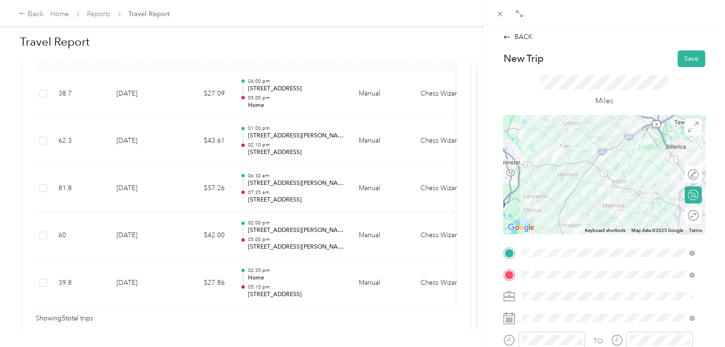
click at [602, 324] on li "Chess Wizards Inc" at bounding box center [607, 329] width 179 height 17
click at [622, 153] on div at bounding box center [604, 174] width 202 height 119
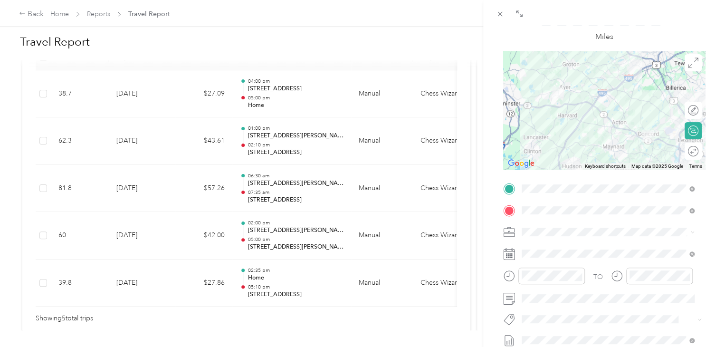
scroll to position [65, 0]
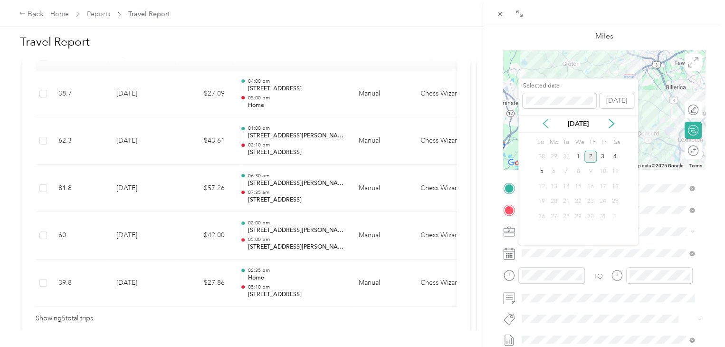
click at [546, 124] on icon at bounding box center [546, 124] width 10 height 10
click at [555, 218] on div "29" at bounding box center [554, 217] width 12 height 12
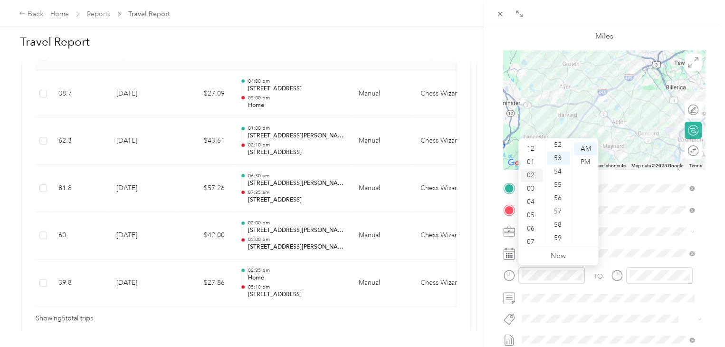
click at [533, 175] on div "02" at bounding box center [531, 175] width 23 height 13
click at [559, 146] on div "35" at bounding box center [558, 146] width 23 height 13
click at [587, 161] on div "PM" at bounding box center [585, 161] width 23 height 13
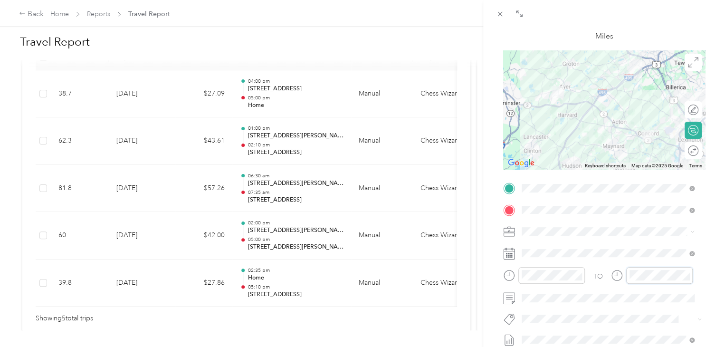
scroll to position [696, 0]
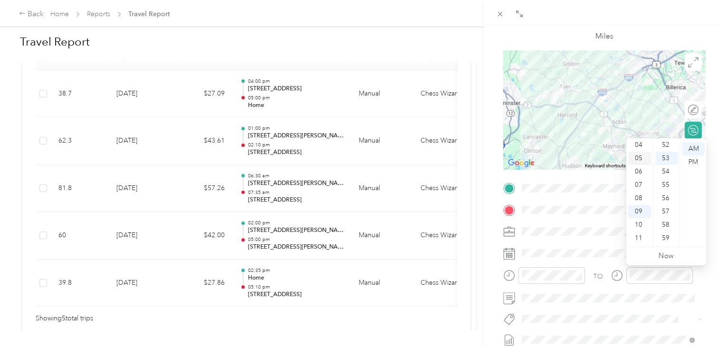
click at [642, 160] on div "05" at bounding box center [639, 158] width 23 height 13
click at [666, 222] on div "10" at bounding box center [666, 224] width 23 height 13
click at [692, 156] on div "PM" at bounding box center [693, 161] width 23 height 13
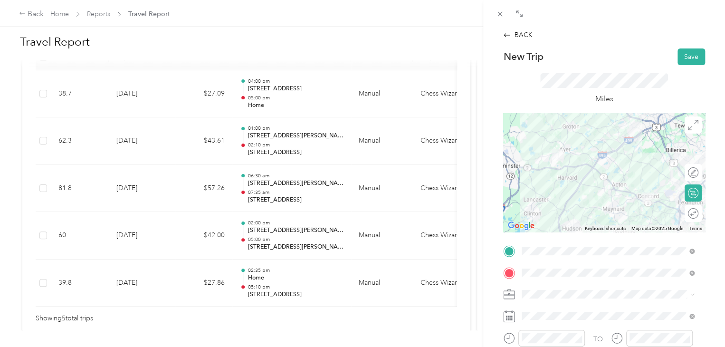
scroll to position [2, 0]
click at [685, 213] on div at bounding box center [689, 213] width 20 height 10
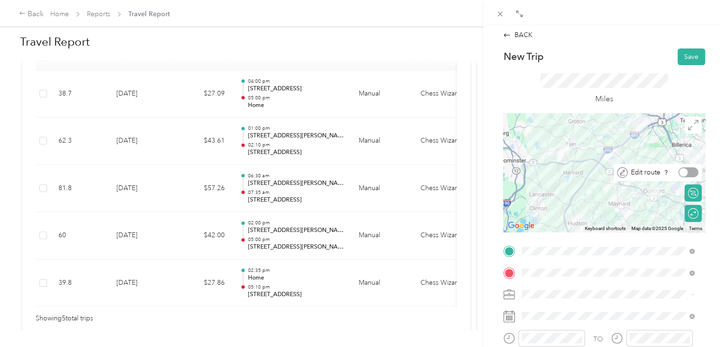
click at [681, 173] on div at bounding box center [689, 172] width 20 height 10
drag, startPoint x: 590, startPoint y: 162, endPoint x: 624, endPoint y: 155, distance: 34.9
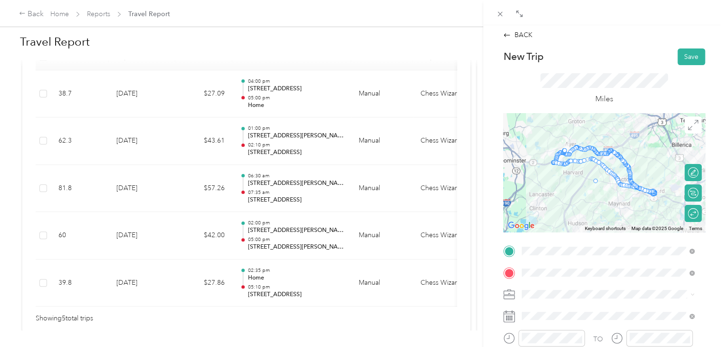
drag, startPoint x: 563, startPoint y: 164, endPoint x: 587, endPoint y: 185, distance: 32.0
click at [687, 61] on button "Save" at bounding box center [692, 56] width 28 height 17
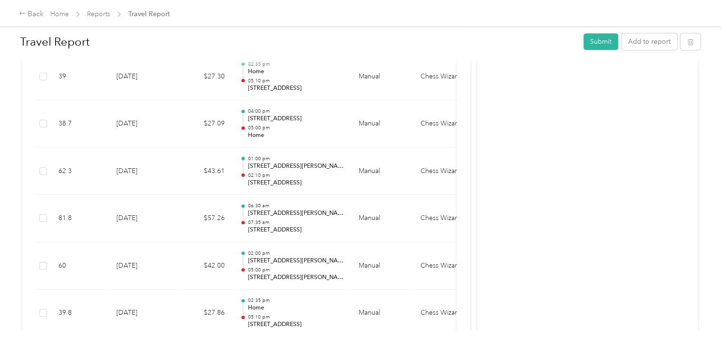
scroll to position [307, 0]
click at [642, 44] on button "Add to report" at bounding box center [650, 41] width 56 height 17
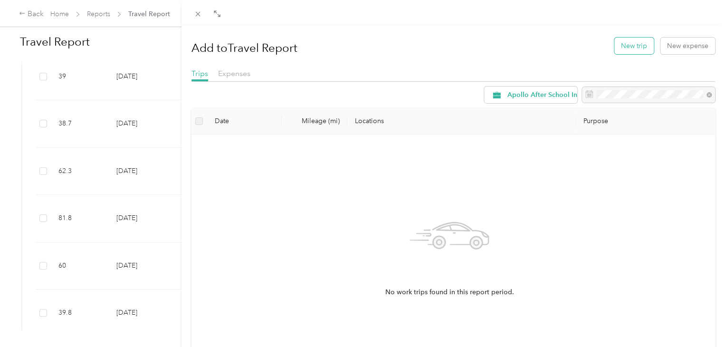
click at [644, 50] on button "New trip" at bounding box center [633, 46] width 39 height 17
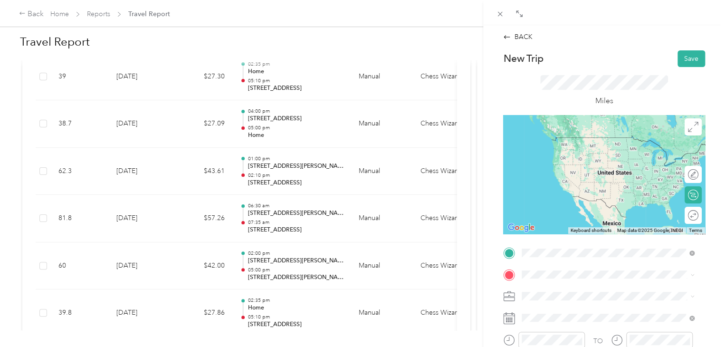
click at [597, 138] on span "[STREET_ADDRESS][US_STATE]" at bounding box center [587, 137] width 95 height 9
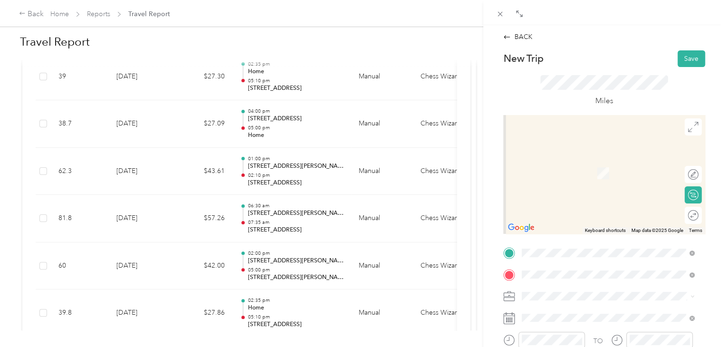
click at [620, 173] on span "[STREET_ADDRESS][PERSON_NAME][US_STATE]" at bounding box center [614, 168] width 148 height 9
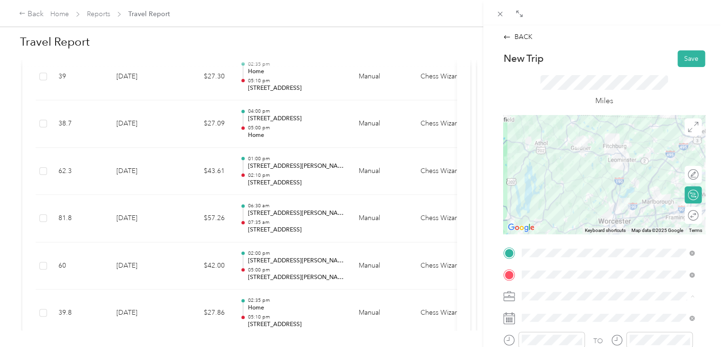
click at [575, 330] on div "Chess Wizards Inc" at bounding box center [608, 330] width 166 height 10
click at [625, 161] on div at bounding box center [604, 174] width 202 height 119
click at [680, 216] on div at bounding box center [689, 215] width 20 height 10
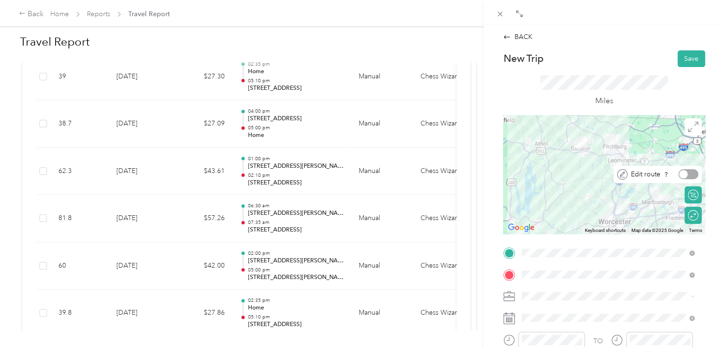
click at [683, 172] on div at bounding box center [689, 174] width 20 height 10
drag, startPoint x: 598, startPoint y: 164, endPoint x: 622, endPoint y: 162, distance: 24.4
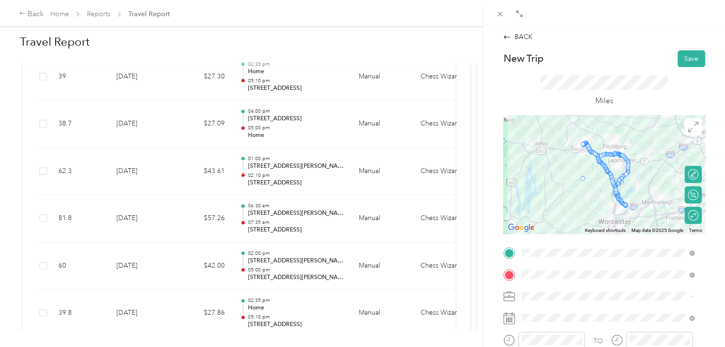
drag, startPoint x: 601, startPoint y: 169, endPoint x: 582, endPoint y: 185, distance: 24.9
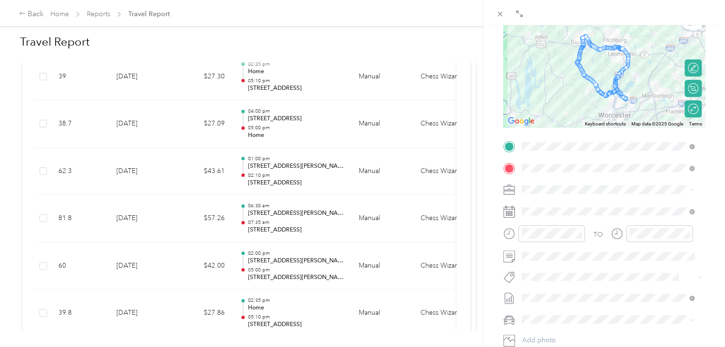
scroll to position [112, 0]
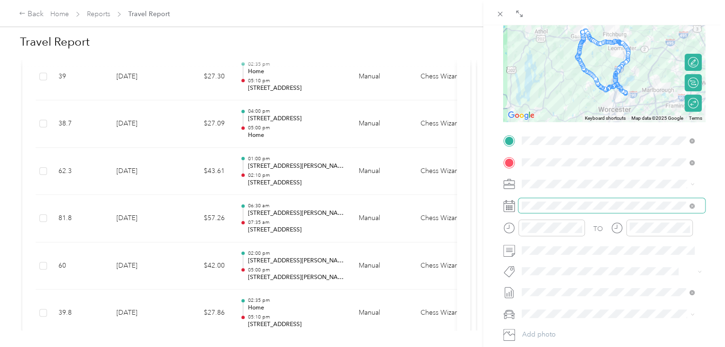
click at [590, 210] on span at bounding box center [611, 205] width 187 height 15
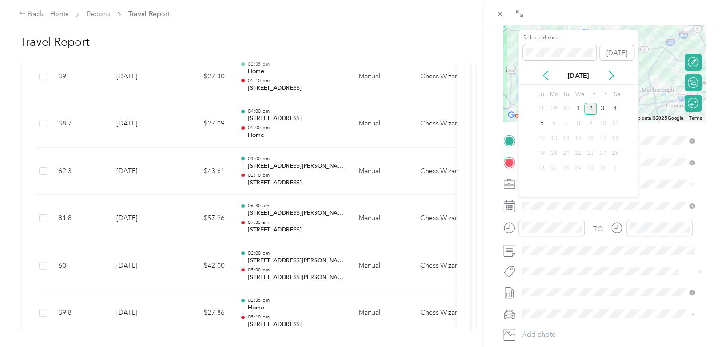
click at [546, 80] on div "[DATE]" at bounding box center [578, 76] width 120 height 18
click at [547, 77] on icon at bounding box center [546, 76] width 10 height 10
click at [565, 168] on div "30" at bounding box center [566, 169] width 12 height 12
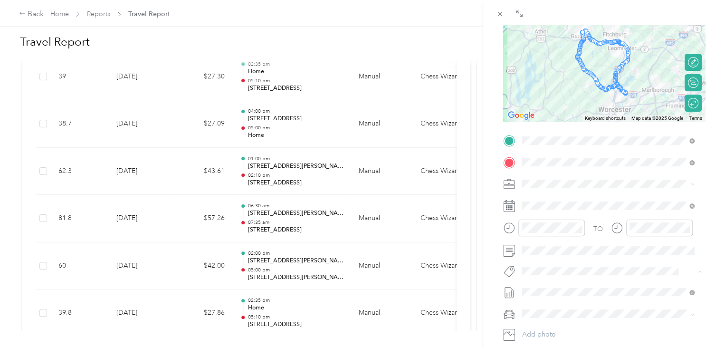
click at [702, 246] on form "New Trip Save This trip cannot be edited because it is either under review, app…" at bounding box center [604, 150] width 222 height 425
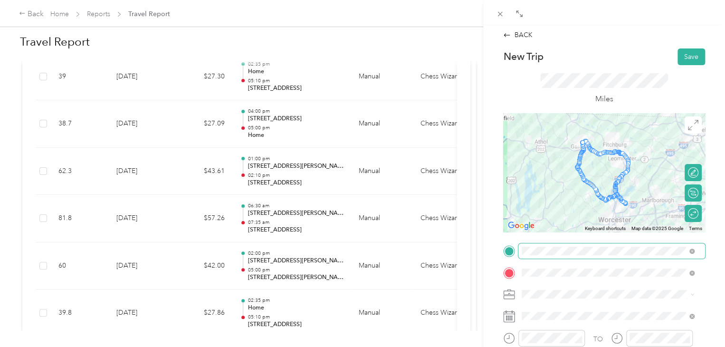
scroll to position [0, 0]
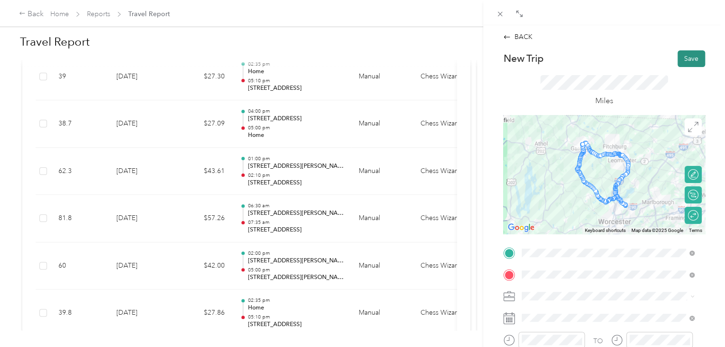
click at [689, 55] on button "Save" at bounding box center [692, 58] width 28 height 17
